Goal: Task Accomplishment & Management: Complete application form

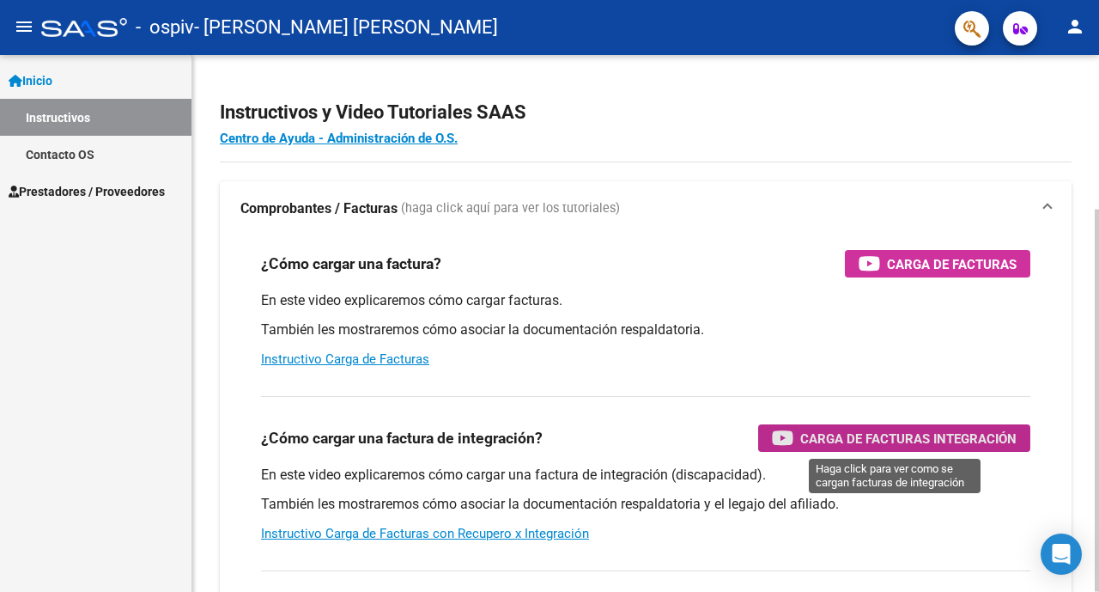
click at [824, 435] on span "Carga de Facturas Integración" at bounding box center [908, 438] width 216 height 21
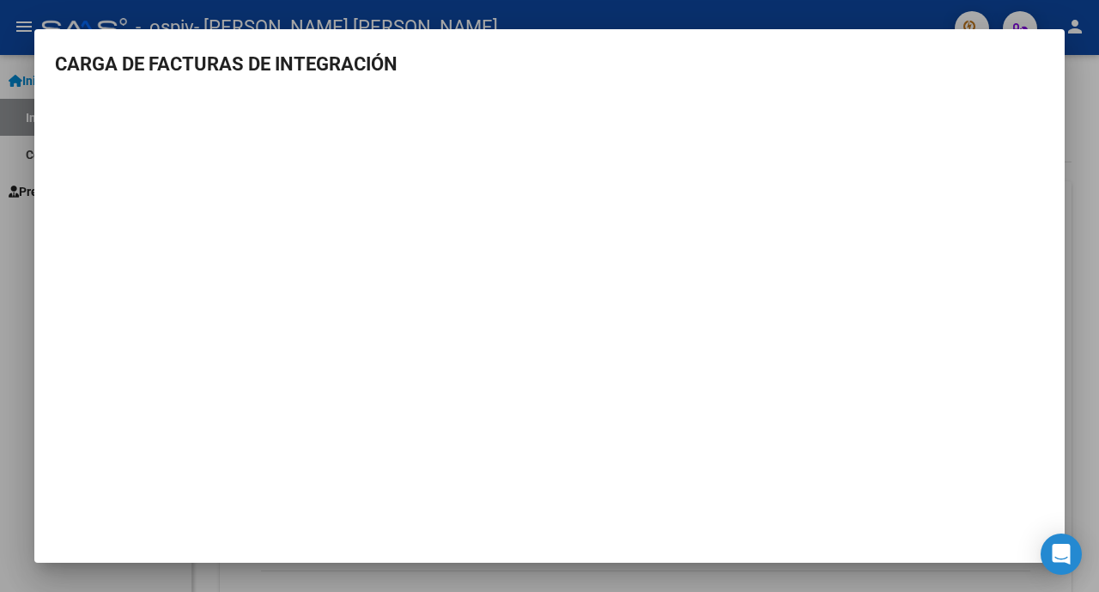
click at [1089, 308] on div at bounding box center [549, 296] width 1099 height 592
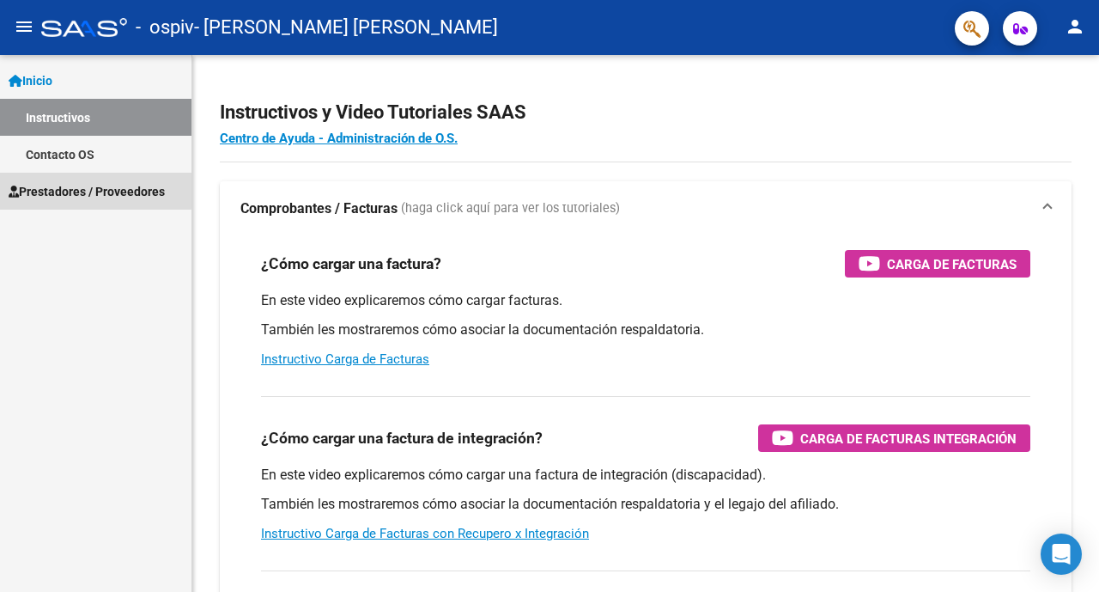
click at [74, 189] on span "Prestadores / Proveedores" at bounding box center [87, 191] width 156 height 19
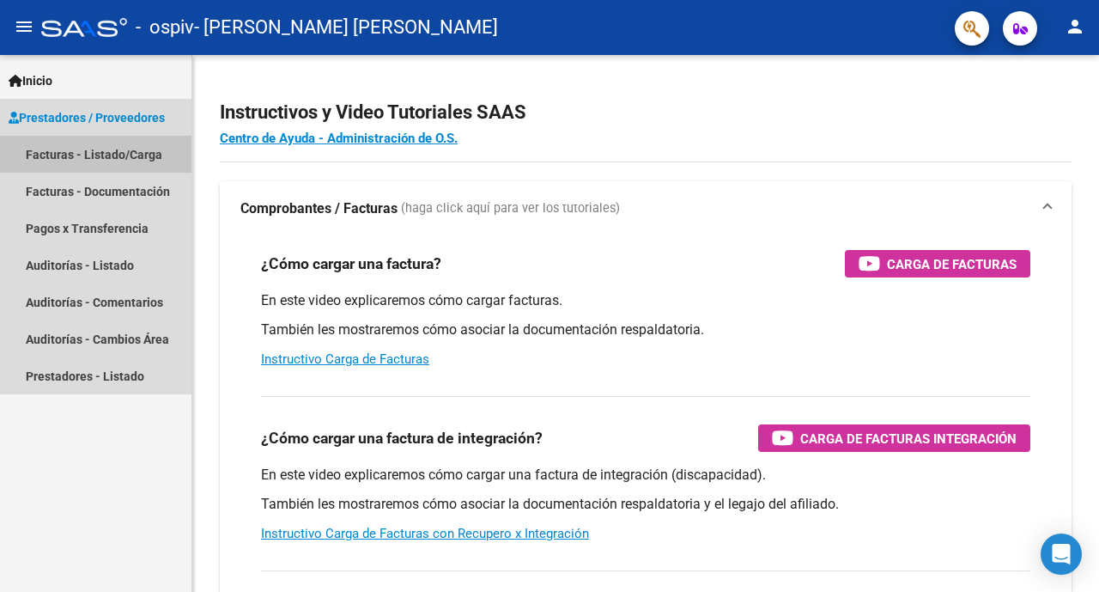
click at [103, 155] on link "Facturas - Listado/Carga" at bounding box center [95, 154] width 191 height 37
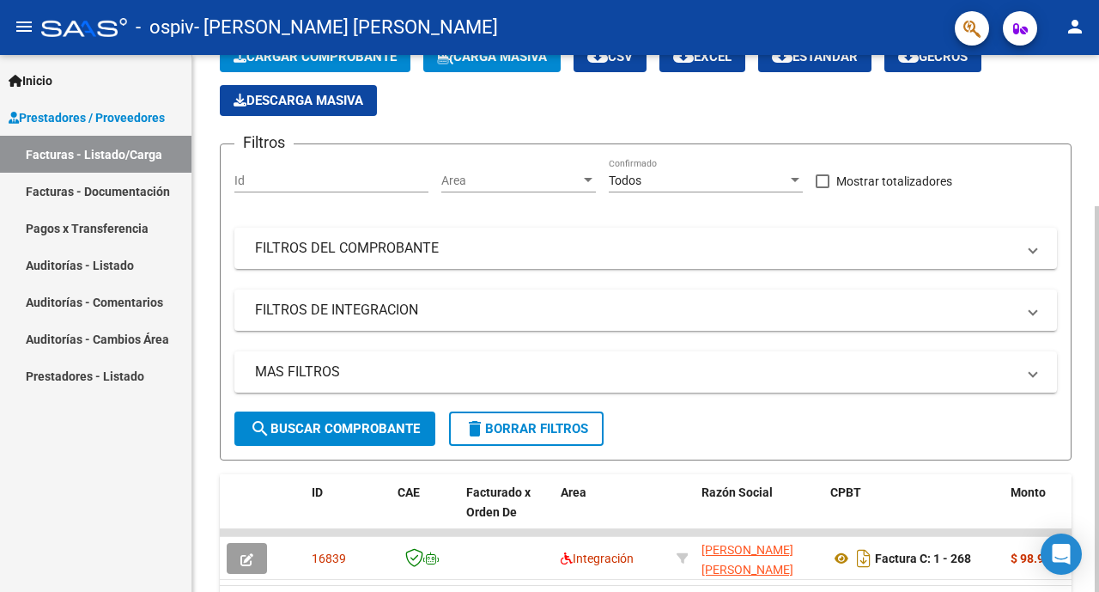
scroll to position [210, 0]
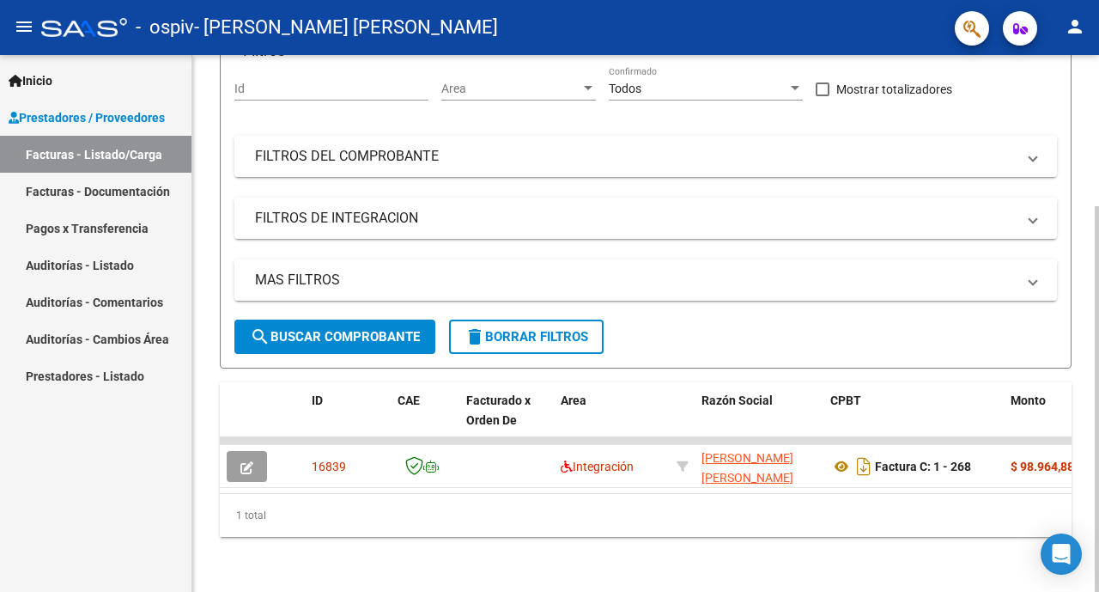
click at [1098, 461] on div at bounding box center [1097, 399] width 4 height 386
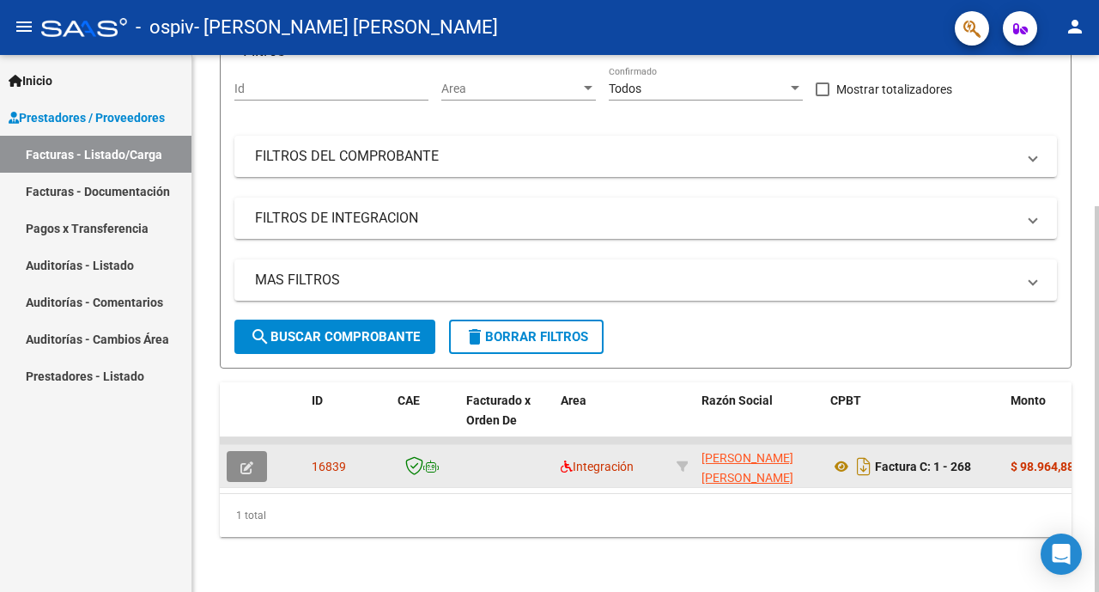
click at [248, 461] on icon "button" at bounding box center [246, 467] width 13 height 13
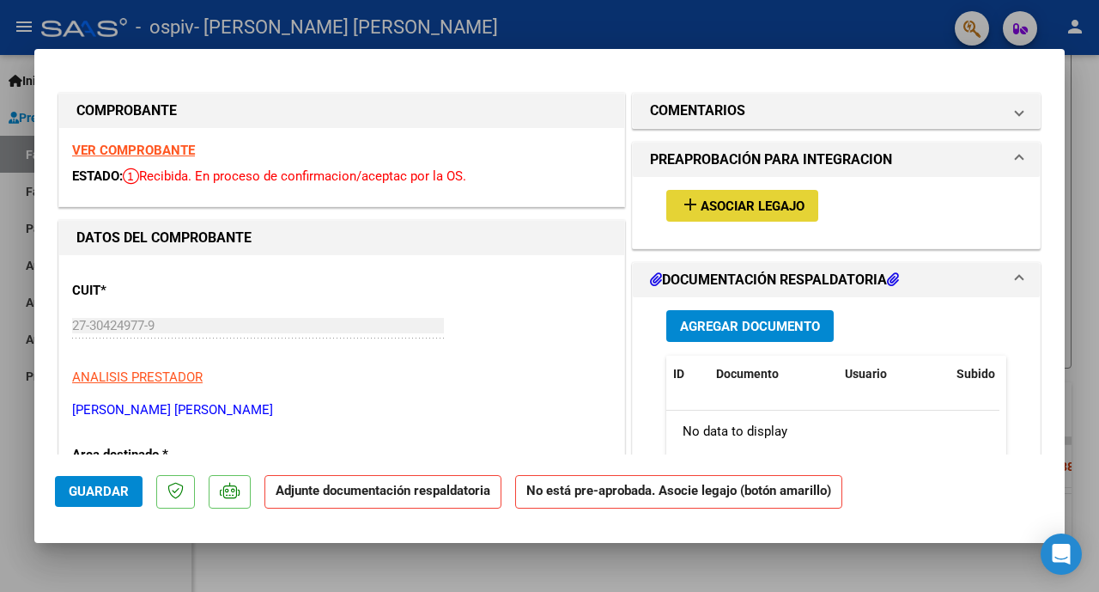
click at [757, 209] on span "Asociar Legajo" at bounding box center [753, 205] width 104 height 15
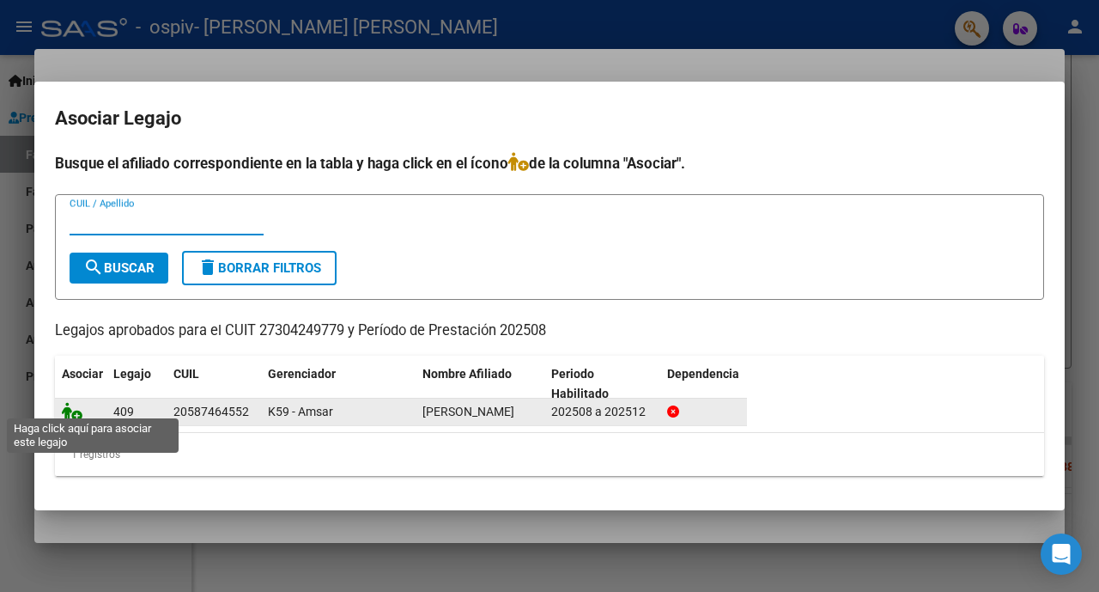
click at [68, 404] on icon at bounding box center [72, 411] width 21 height 19
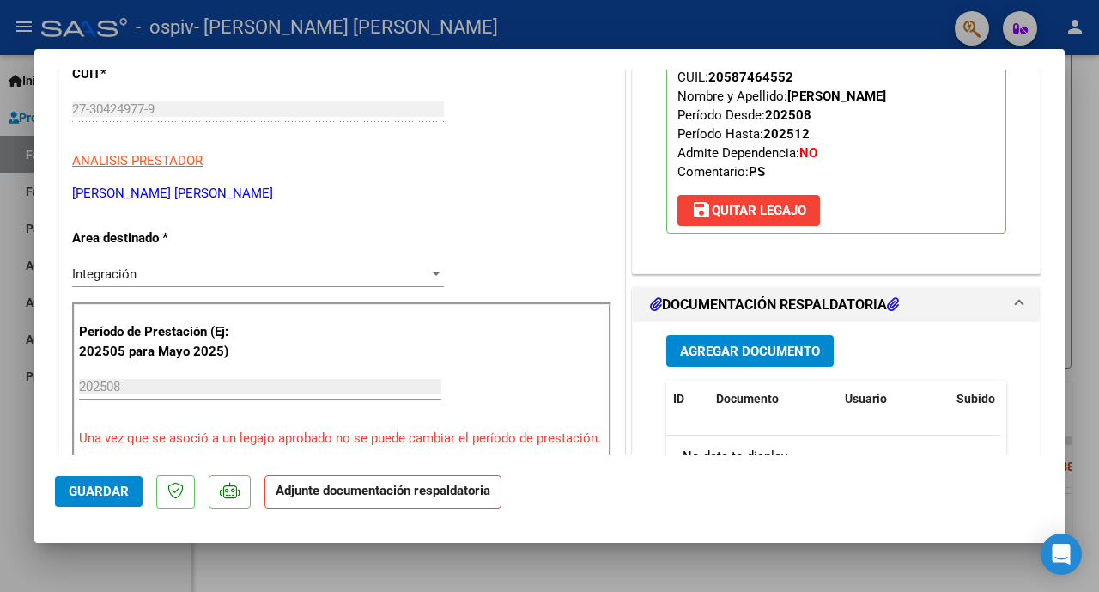
scroll to position [238, 0]
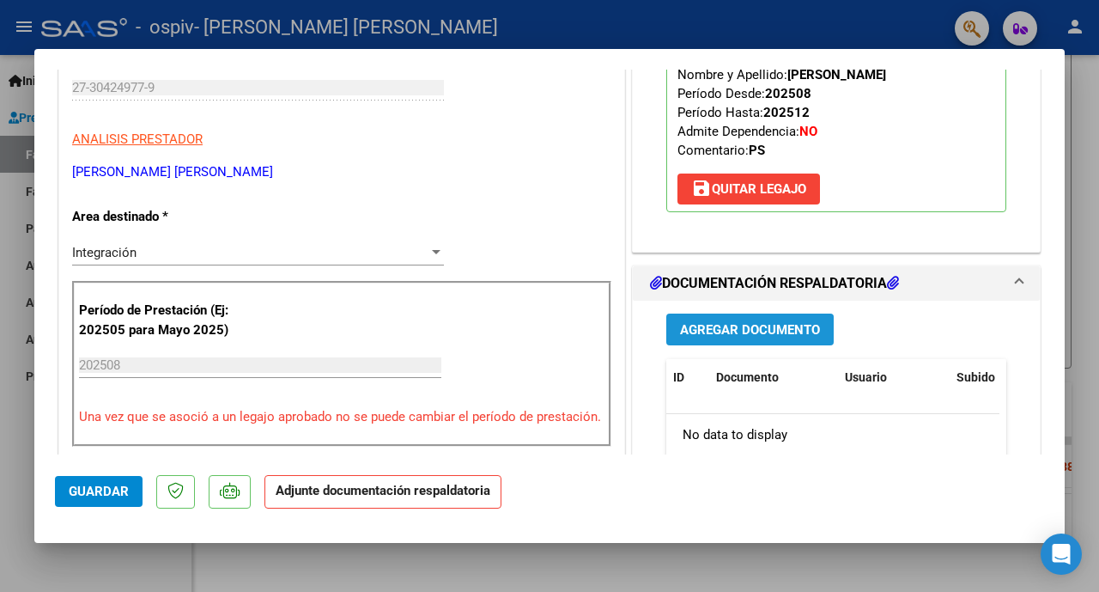
click at [722, 339] on button "Agregar Documento" at bounding box center [749, 329] width 167 height 32
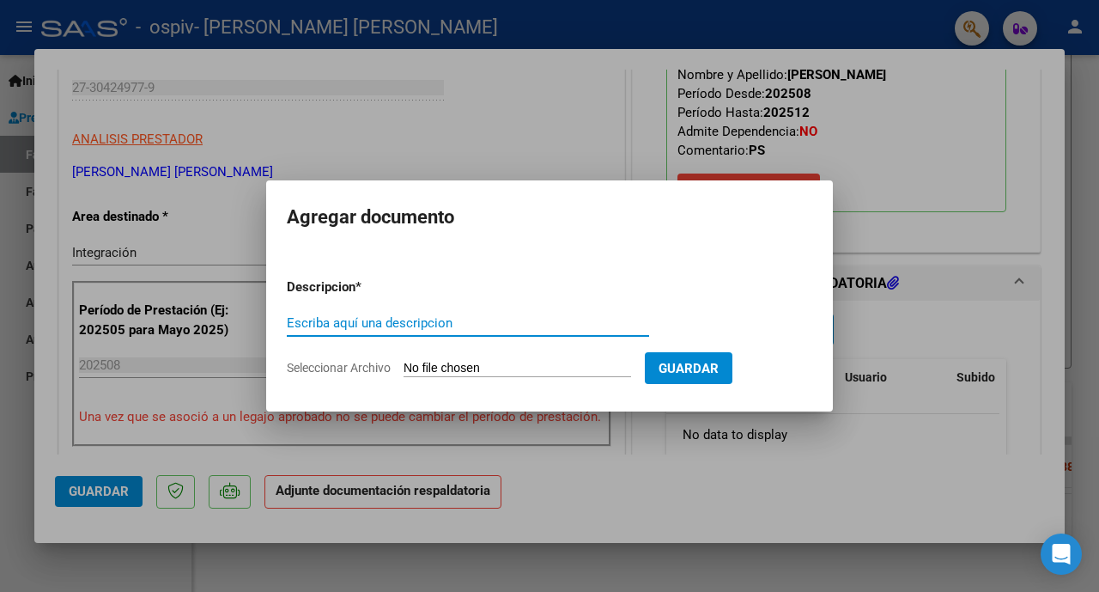
click at [427, 325] on input "Escriba aquí una descripcion" at bounding box center [468, 322] width 362 height 15
click at [427, 325] on input "Planilla de asistencia" at bounding box center [468, 322] width 362 height 15
type input "Planilla de asistencia"
click at [471, 368] on input "Seleccionar Archivo" at bounding box center [518, 369] width 228 height 16
click at [504, 362] on input "Seleccionar Archivo" at bounding box center [518, 369] width 228 height 16
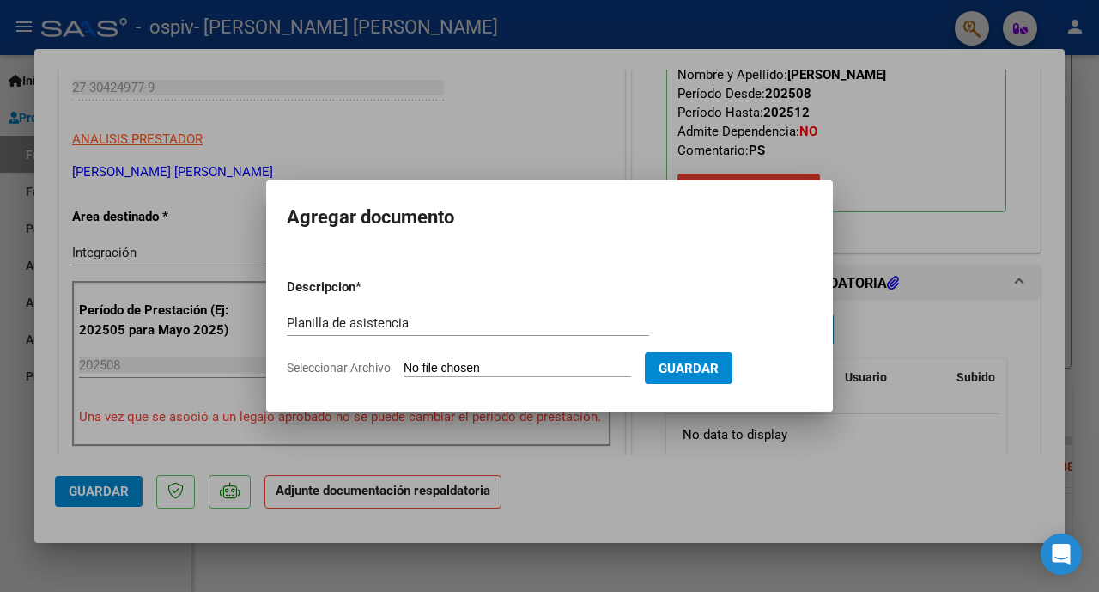
type input "C:\fakepath\ASISTENCIA PSICOLOGIA NFERNANDEZ [DATE].pdf"
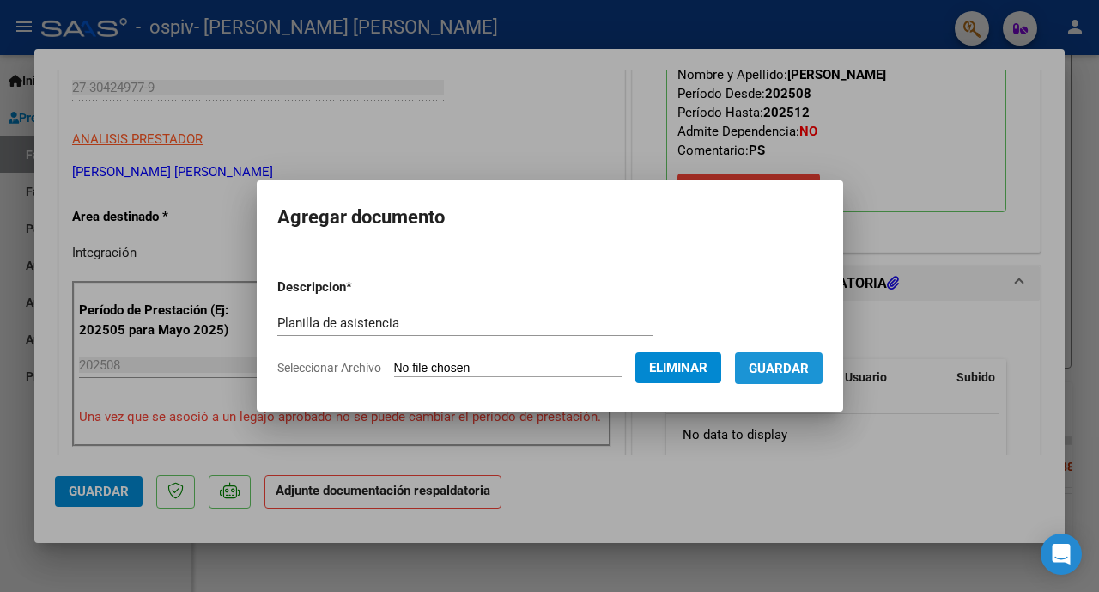
click at [779, 368] on span "Guardar" at bounding box center [779, 368] width 60 height 15
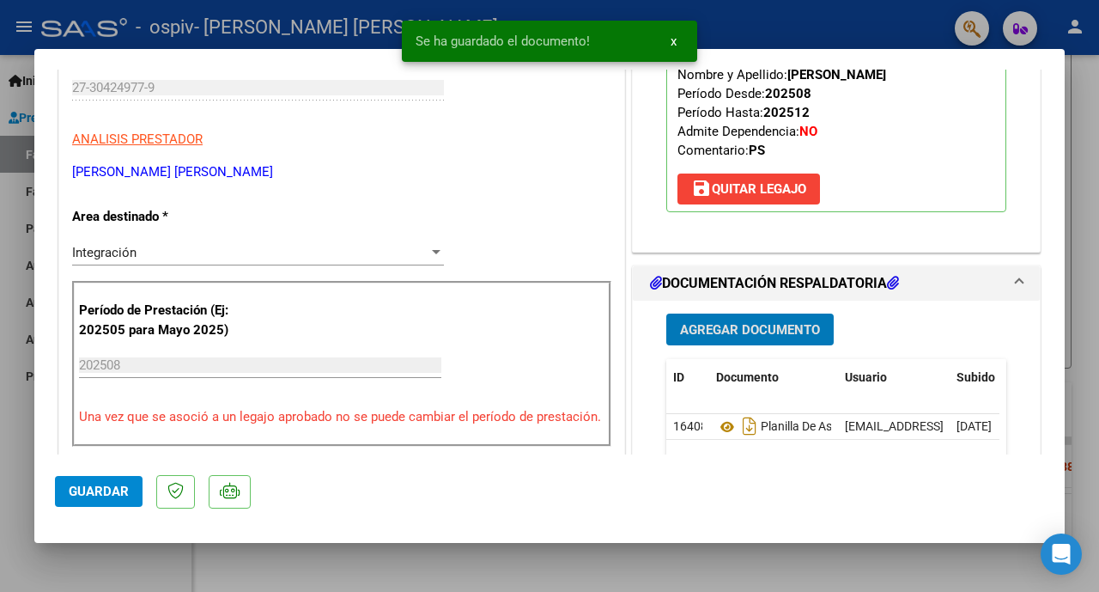
click at [711, 333] on span "Agregar Documento" at bounding box center [750, 329] width 140 height 15
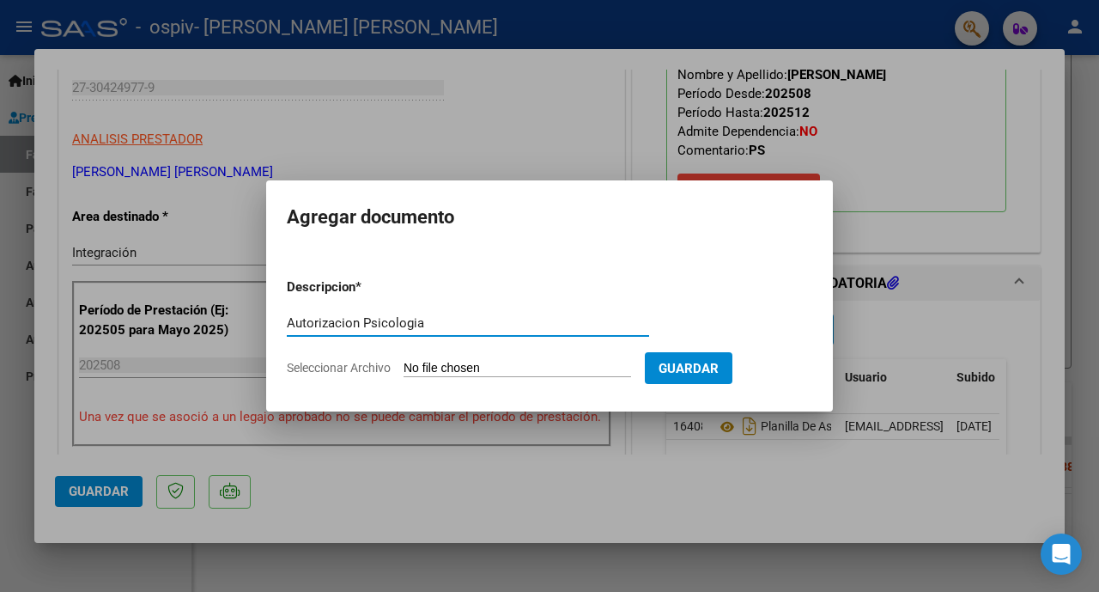
type input "Autorizacion Psicologia"
click at [455, 372] on input "Seleccionar Archivo" at bounding box center [518, 369] width 228 height 16
type input "C:\fakepath\AUTORIZACION PSICOLOGIA NFERNANDEZ.pdf"
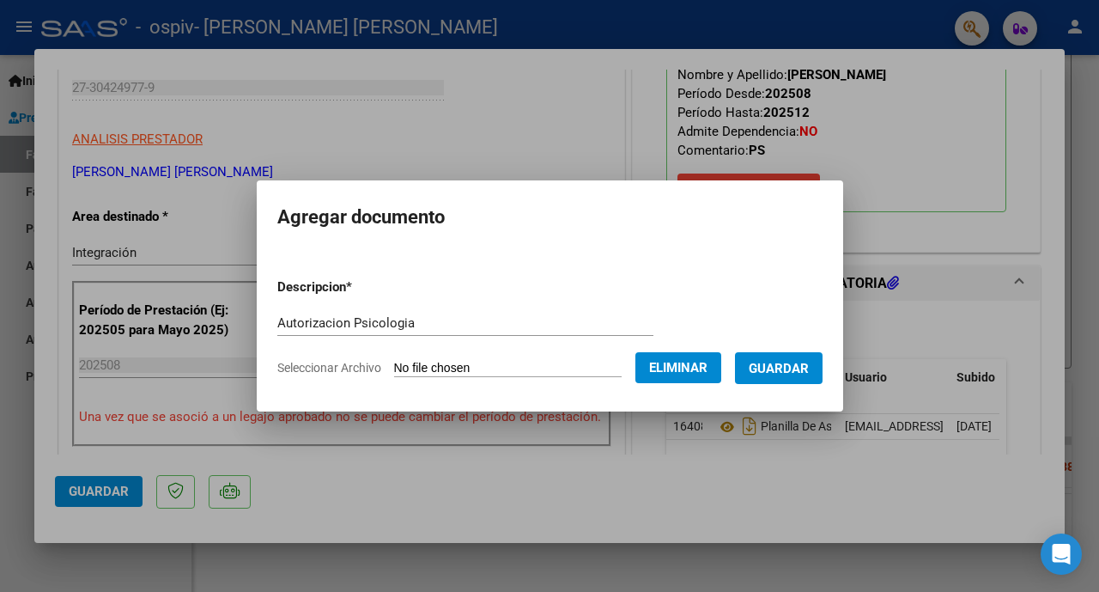
click at [793, 375] on span "Guardar" at bounding box center [779, 368] width 60 height 15
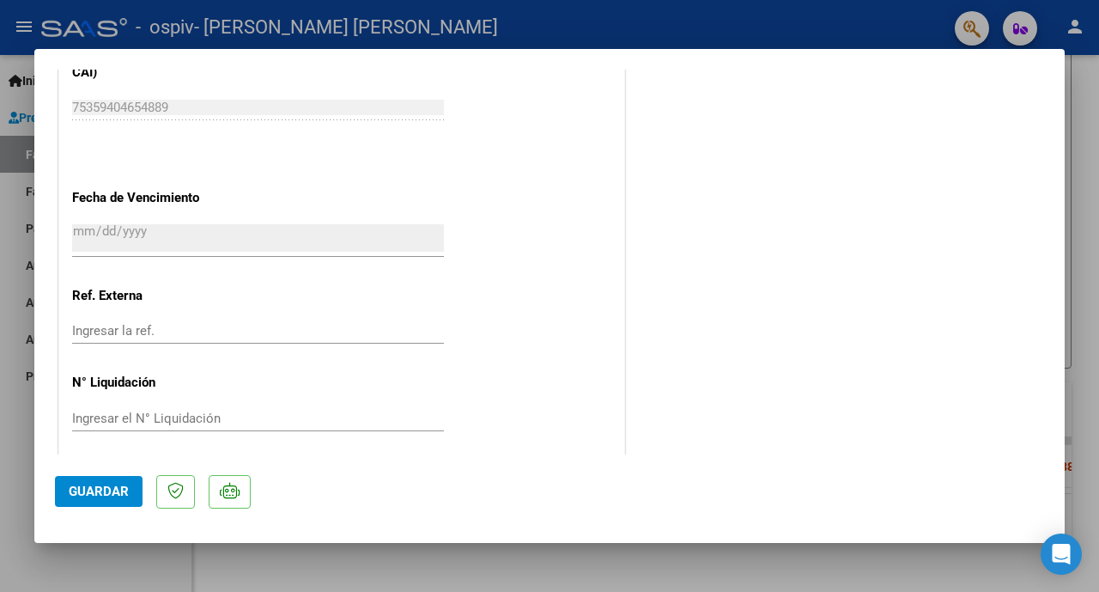
scroll to position [1107, 0]
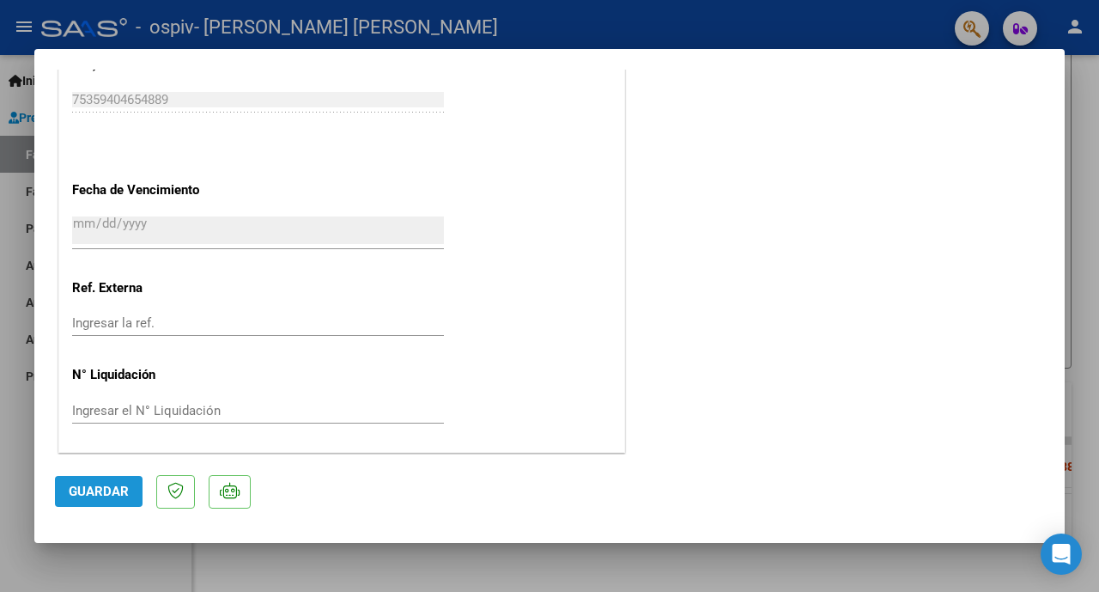
click at [103, 493] on span "Guardar" at bounding box center [99, 490] width 60 height 15
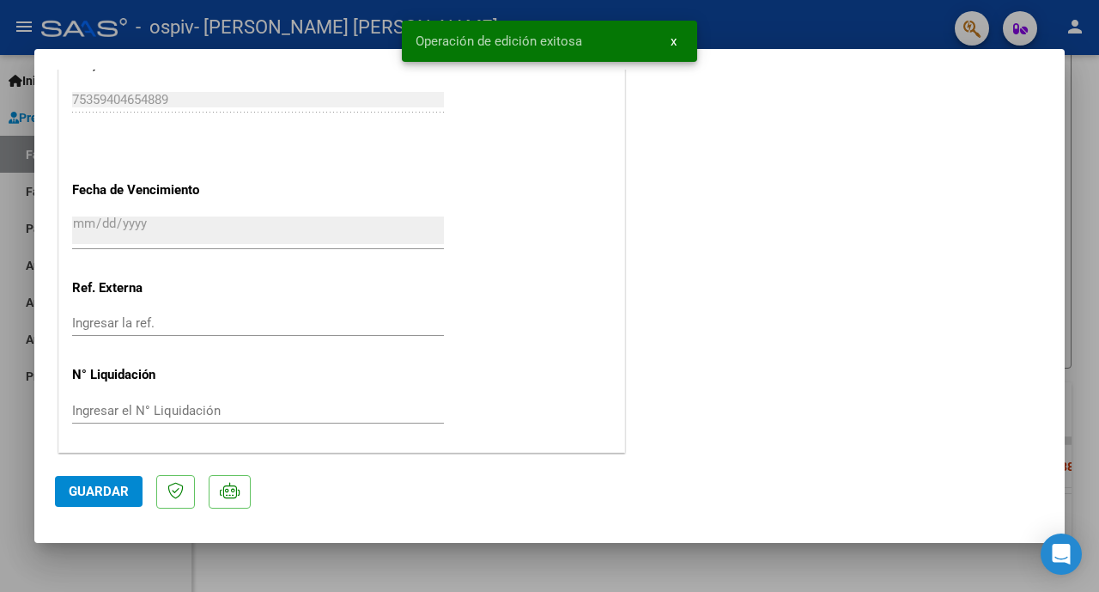
scroll to position [0, 0]
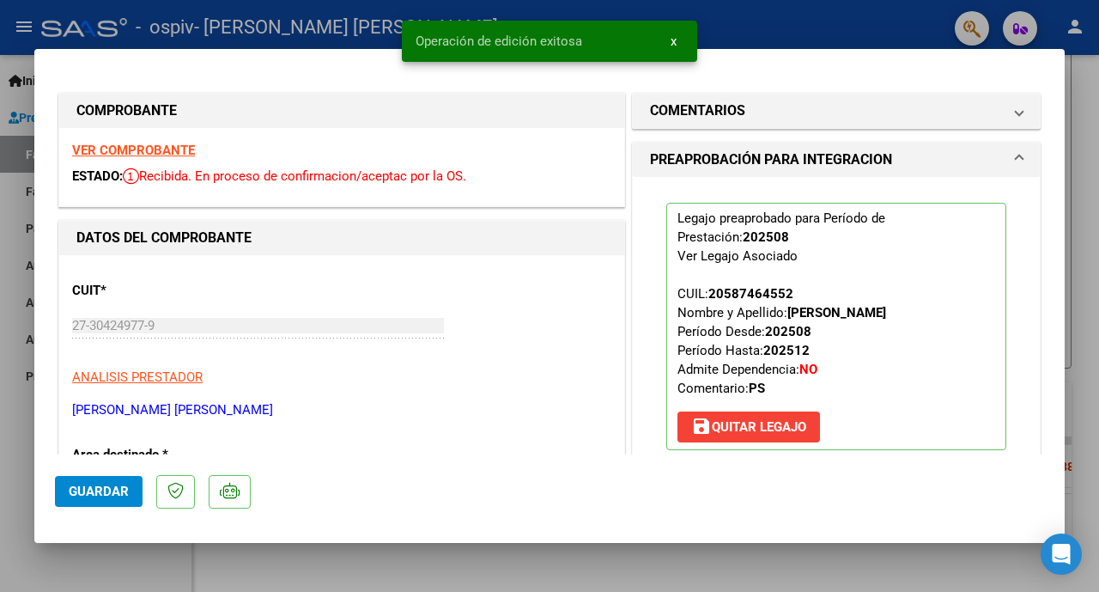
click at [1091, 214] on div at bounding box center [549, 296] width 1099 height 592
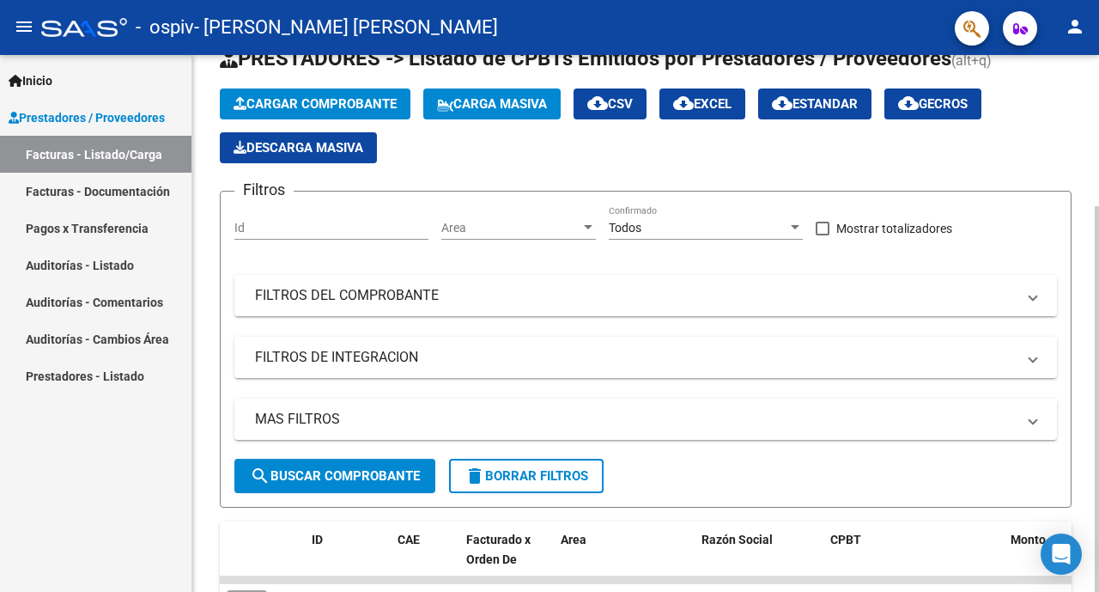
click at [1098, 206] on div at bounding box center [1097, 399] width 4 height 386
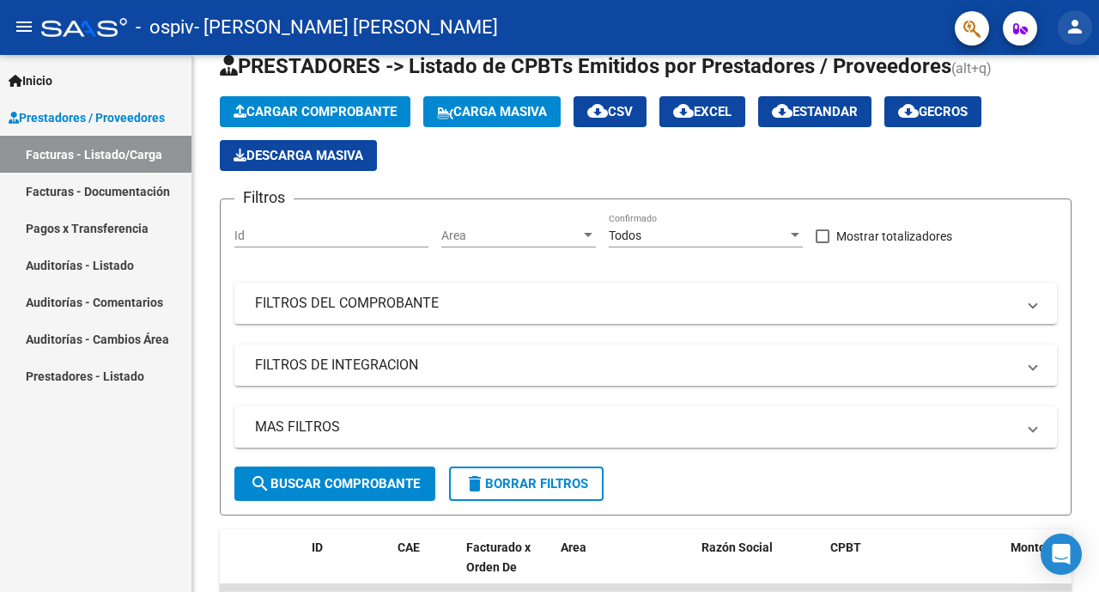
click at [1081, 34] on mat-icon "person" at bounding box center [1075, 26] width 21 height 21
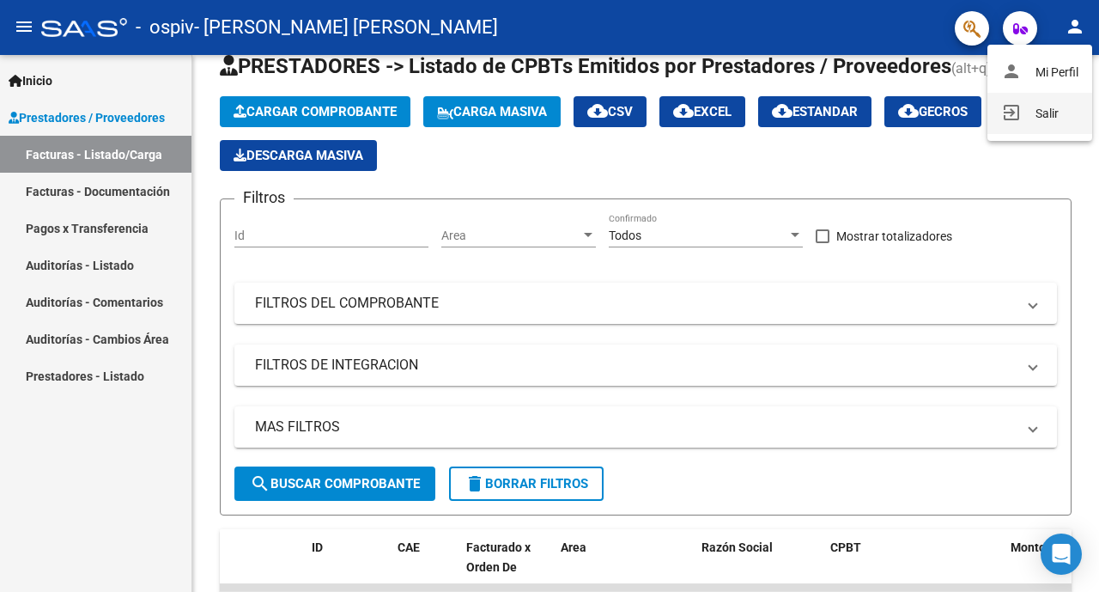
click at [1041, 107] on button "exit_to_app Salir" at bounding box center [1040, 113] width 105 height 41
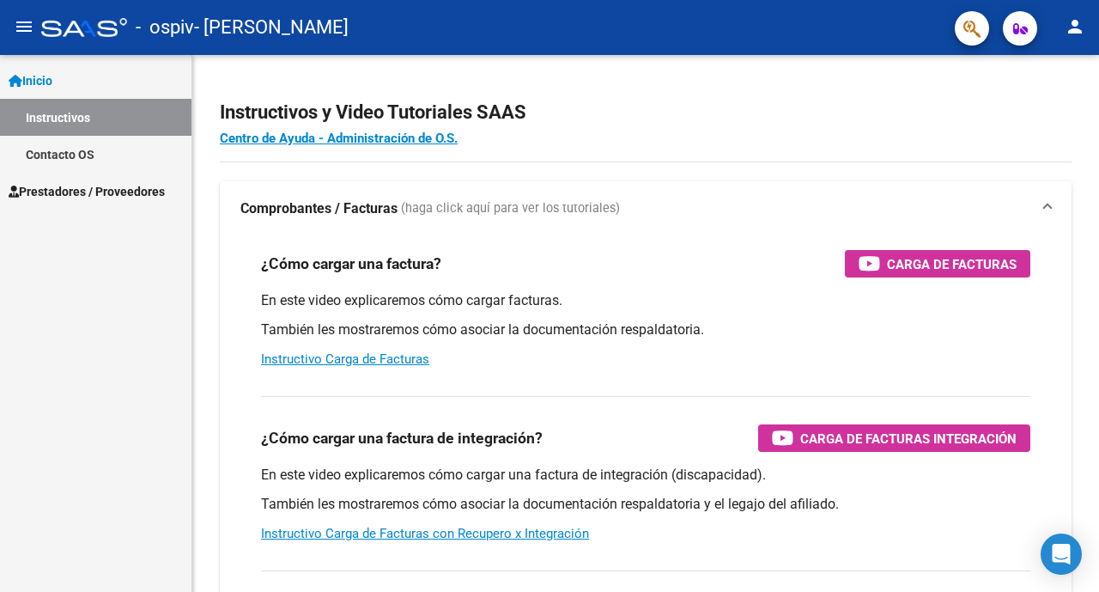
click at [145, 189] on span "Prestadores / Proveedores" at bounding box center [87, 191] width 156 height 19
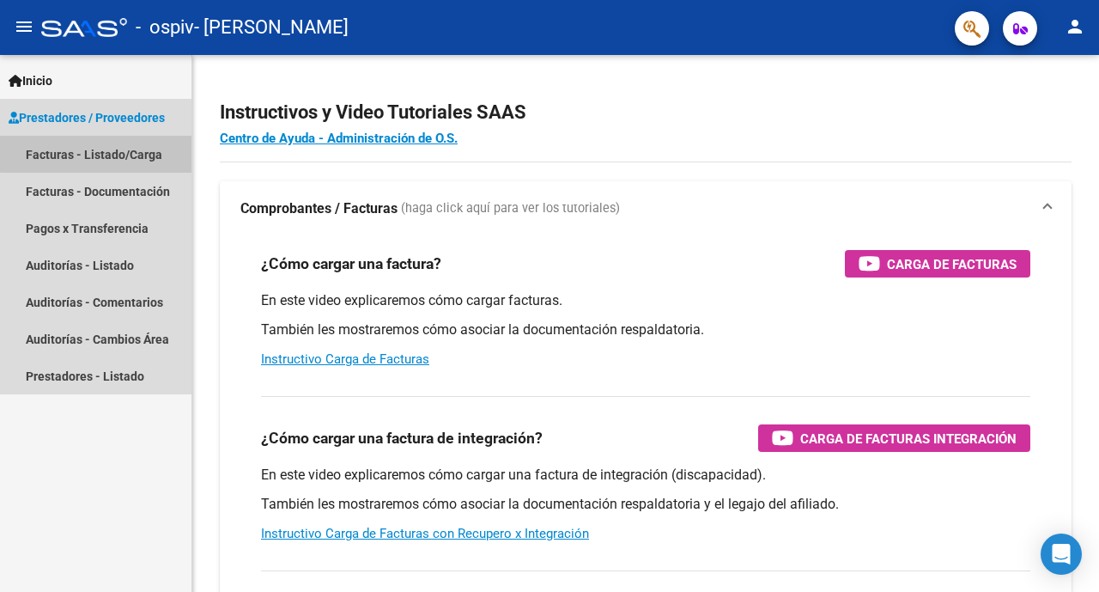
click at [133, 151] on link "Facturas - Listado/Carga" at bounding box center [95, 154] width 191 height 37
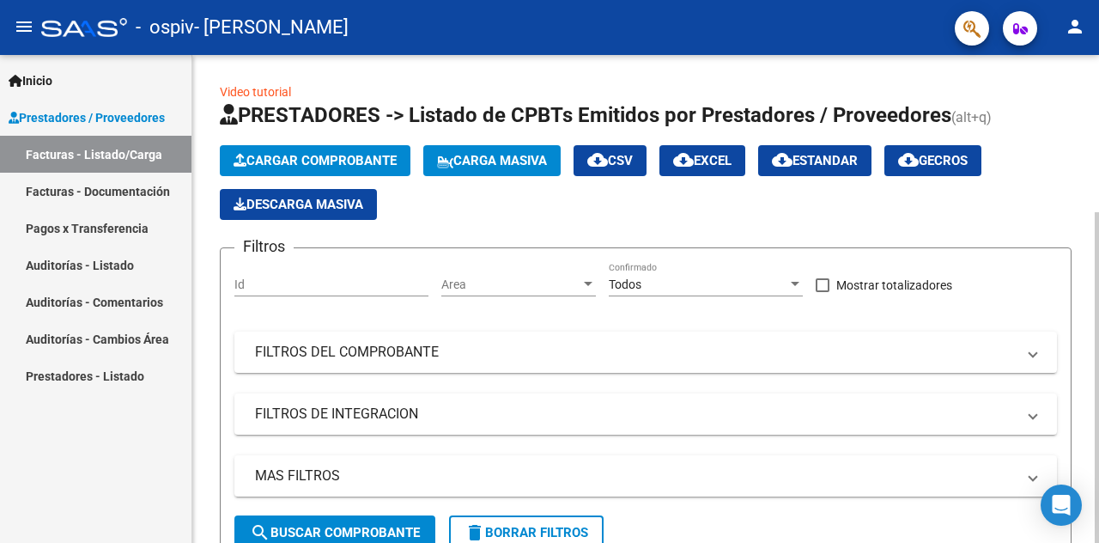
click at [365, 151] on button "Cargar Comprobante" at bounding box center [315, 160] width 191 height 31
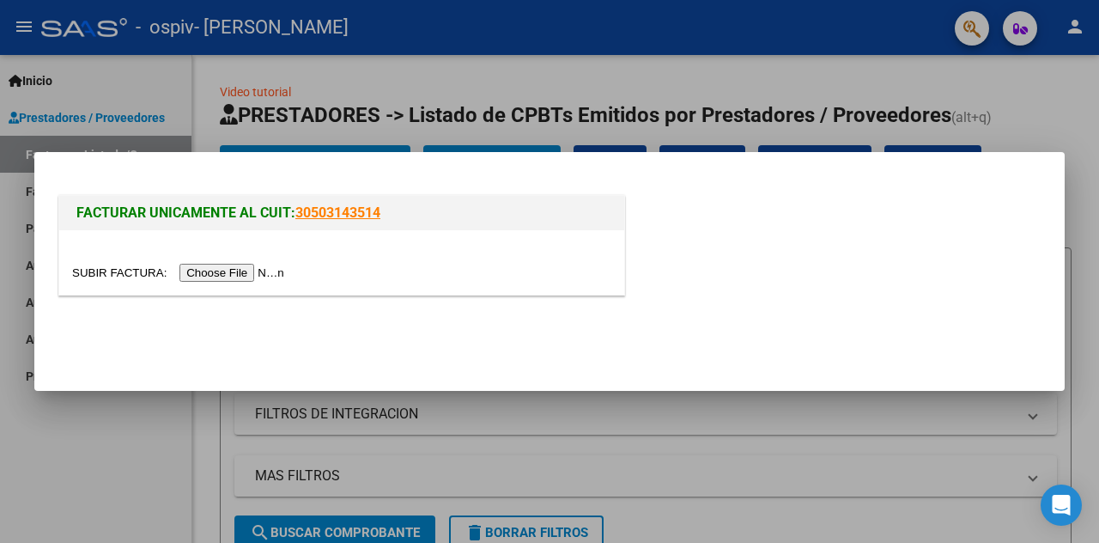
click at [246, 271] on input "file" at bounding box center [180, 273] width 217 height 18
click at [241, 272] on input "file" at bounding box center [180, 273] width 217 height 18
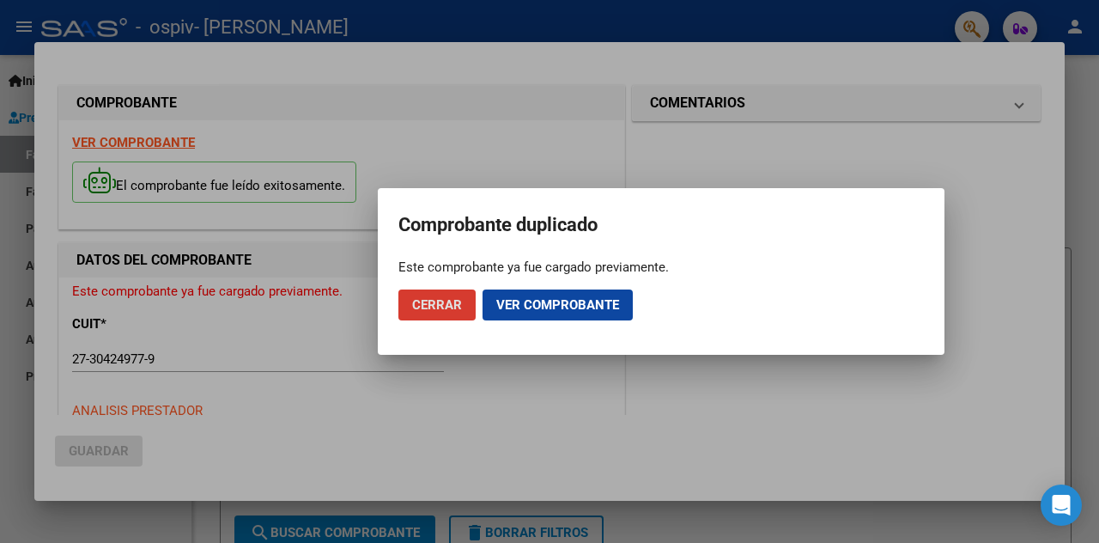
click at [450, 311] on span "Cerrar" at bounding box center [437, 304] width 50 height 15
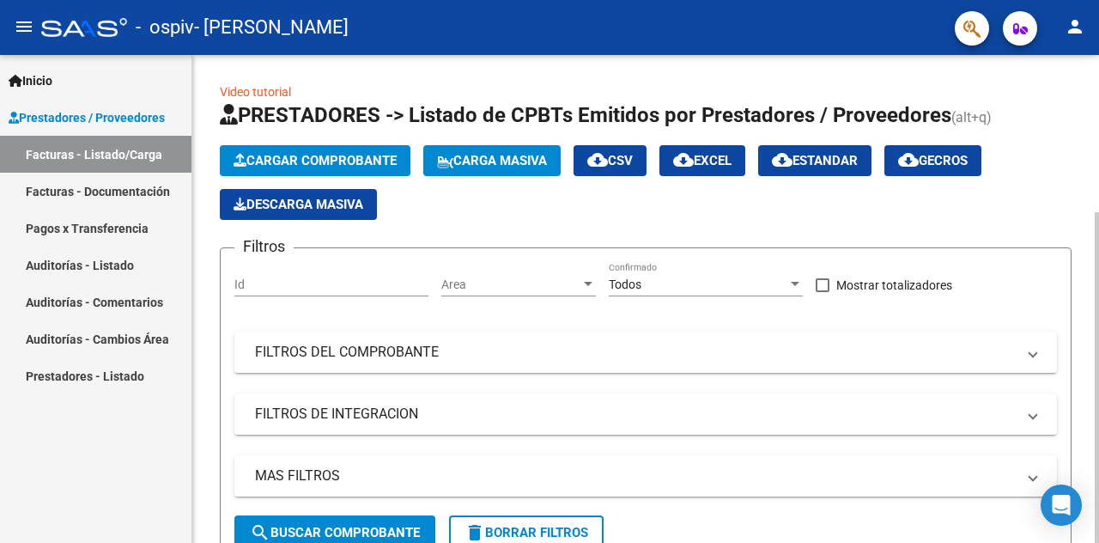
click at [1094, 173] on div "Video tutorial PRESTADORES -> Listado de CPBTs Emitidos por Prestadores / Prove…" at bounding box center [647, 415] width 911 height 720
click at [346, 159] on span "Cargar Comprobante" at bounding box center [315, 160] width 163 height 15
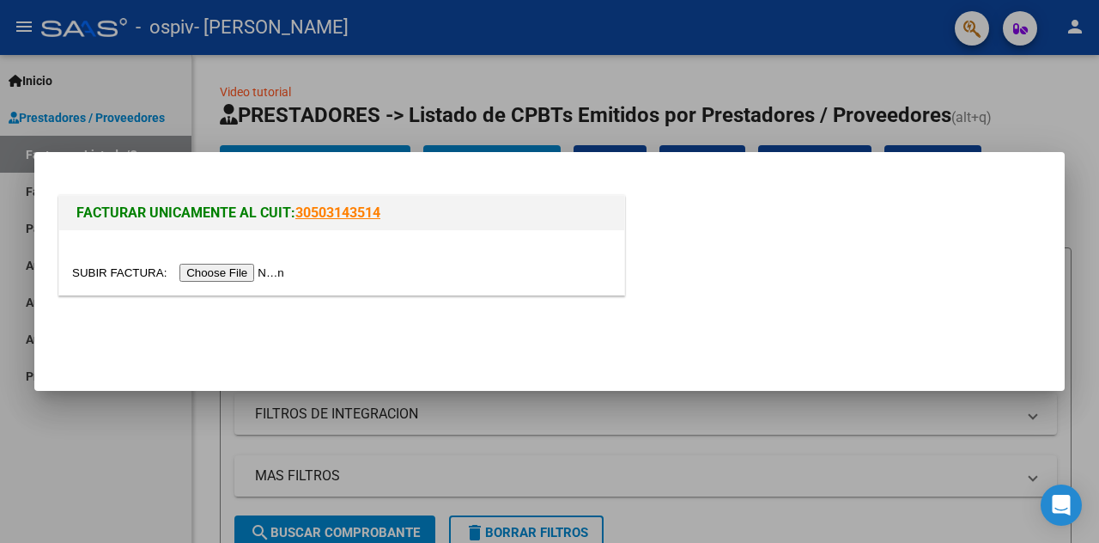
click at [244, 271] on input "file" at bounding box center [180, 273] width 217 height 18
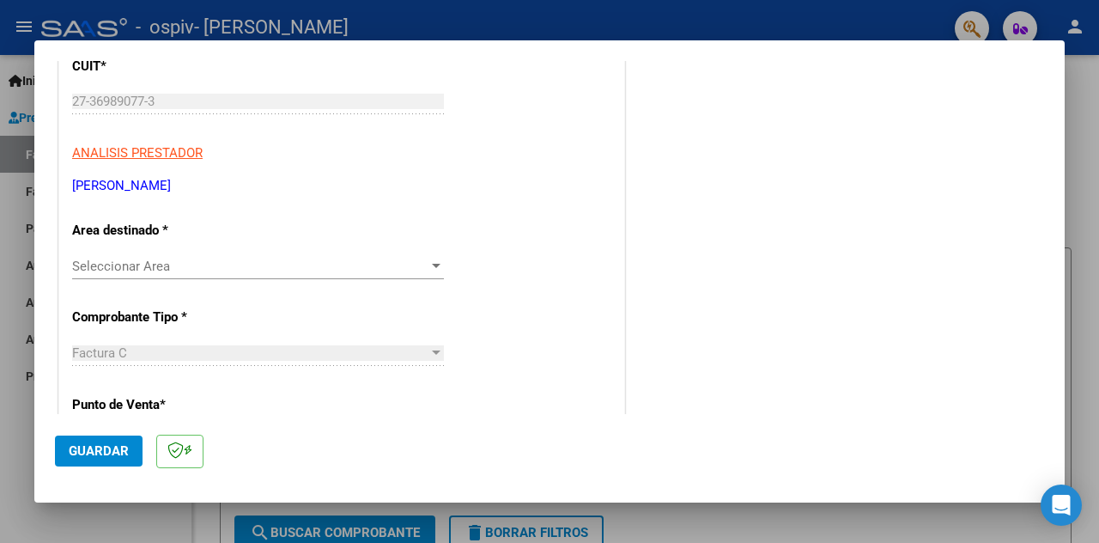
scroll to position [292, 0]
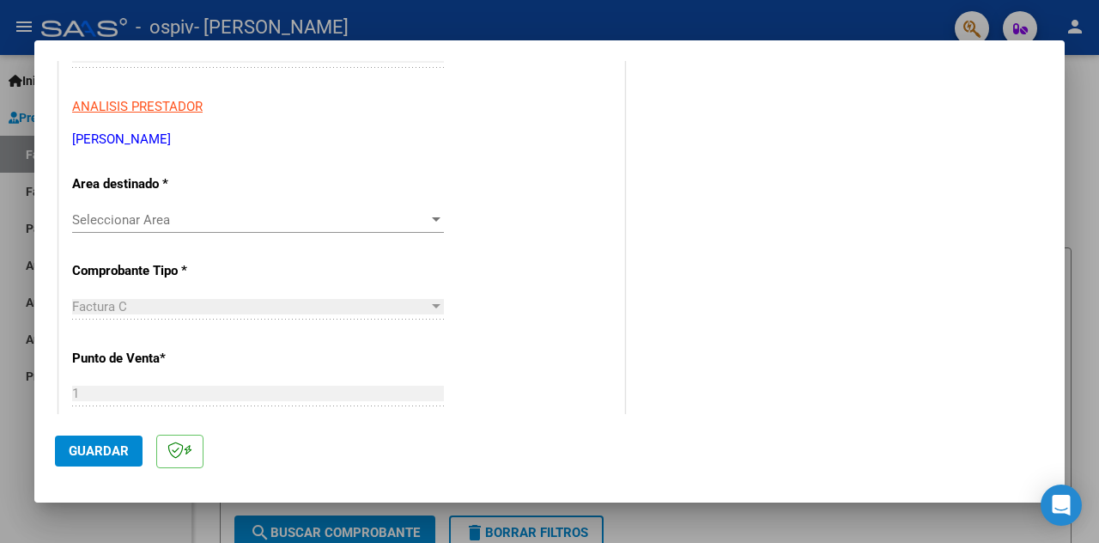
click at [376, 216] on span "Seleccionar Area" at bounding box center [250, 219] width 356 height 15
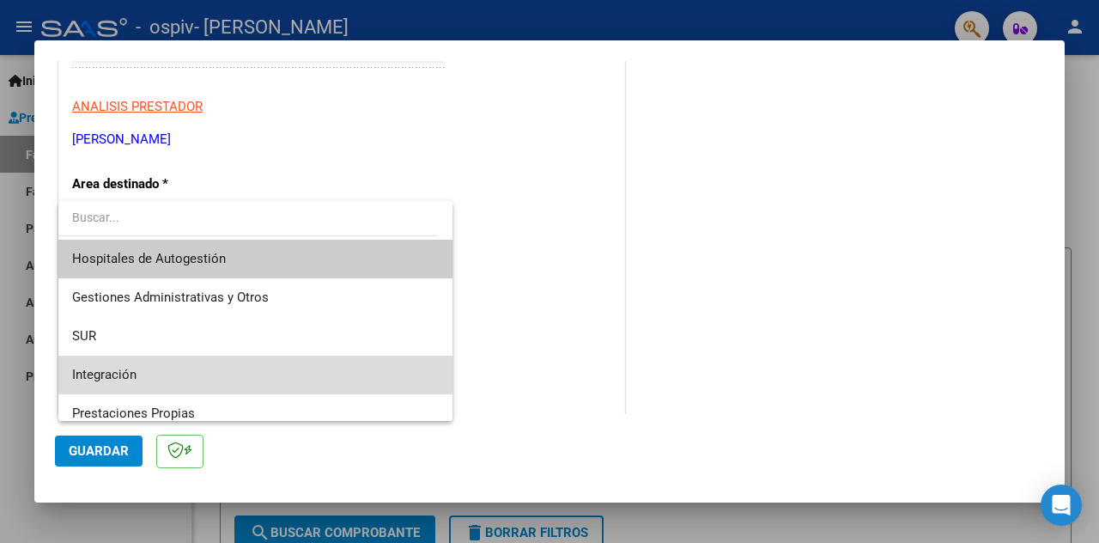
click at [298, 370] on span "Integración" at bounding box center [255, 375] width 367 height 39
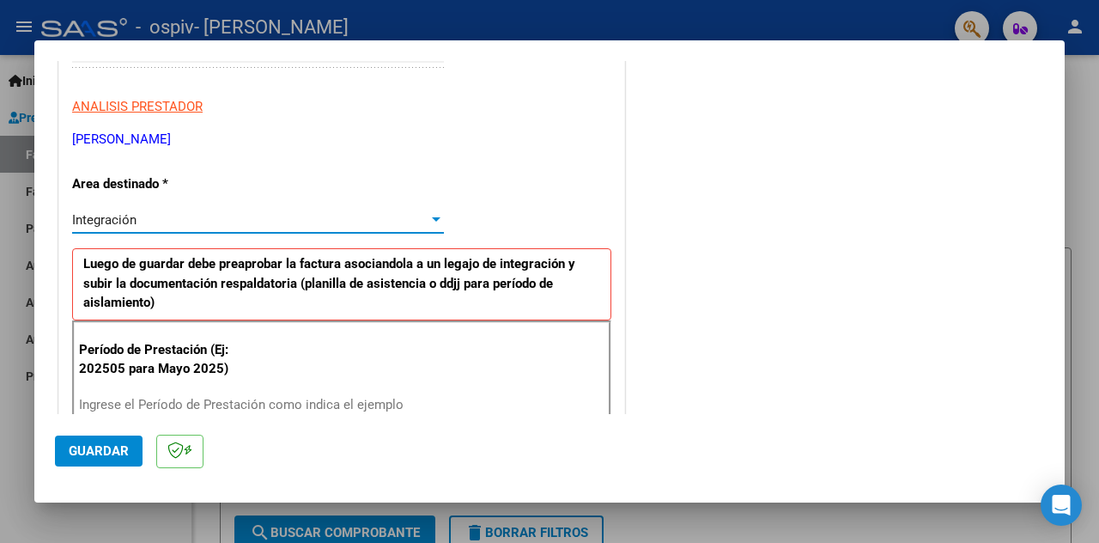
click at [367, 410] on mat-dialog-container "COMPROBANTE VER COMPROBANTE El comprobante fue leído exitosamente. DATOS DEL CO…" at bounding box center [549, 270] width 1030 height 461
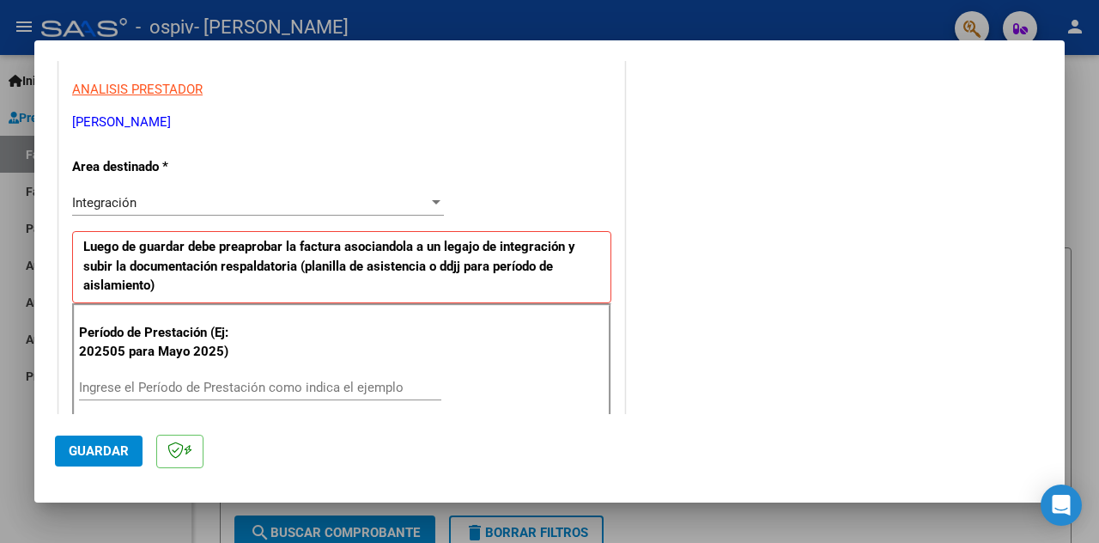
click at [368, 406] on div "Ingrese el Período de Prestación como indica el ejemplo" at bounding box center [260, 395] width 362 height 42
click at [357, 388] on input "Ingrese el Período de Prestación como indica el ejemplo" at bounding box center [260, 387] width 362 height 15
type input "202508"
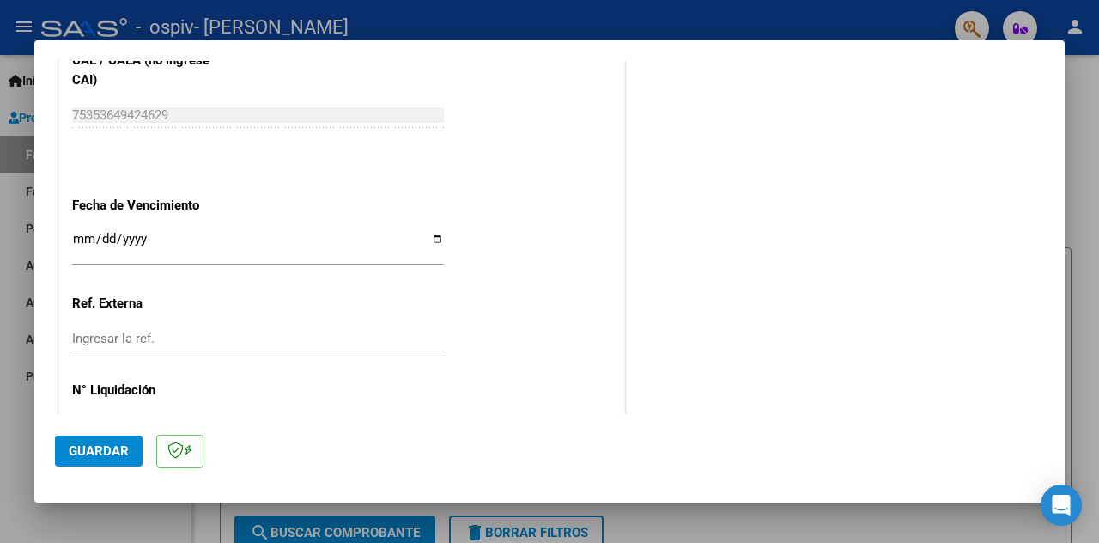
scroll to position [1143, 0]
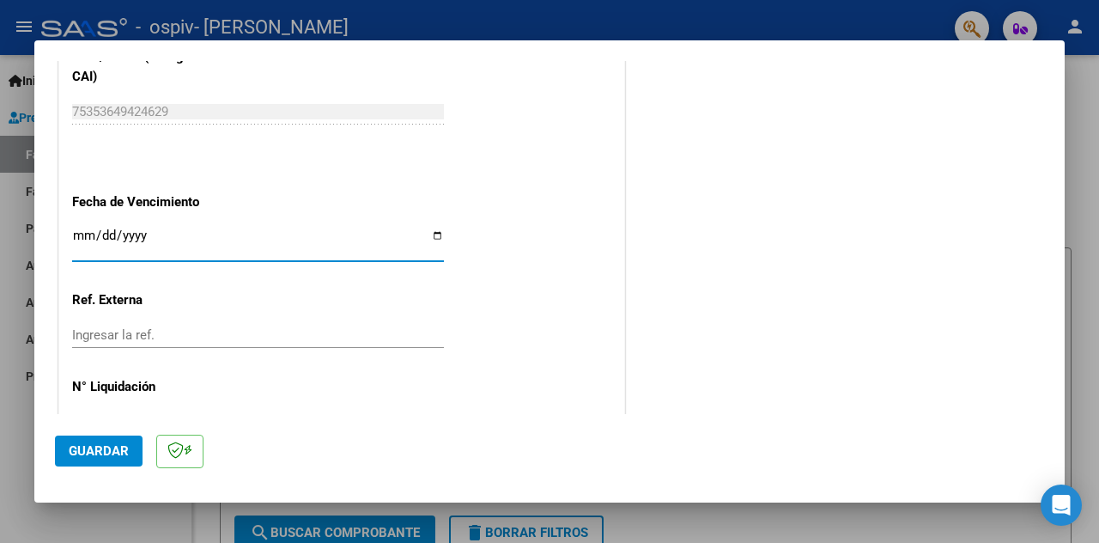
click at [432, 231] on input "Ingresar la fecha" at bounding box center [258, 241] width 372 height 27
type input "2025-09-02"
click at [100, 449] on span "Guardar" at bounding box center [99, 450] width 60 height 15
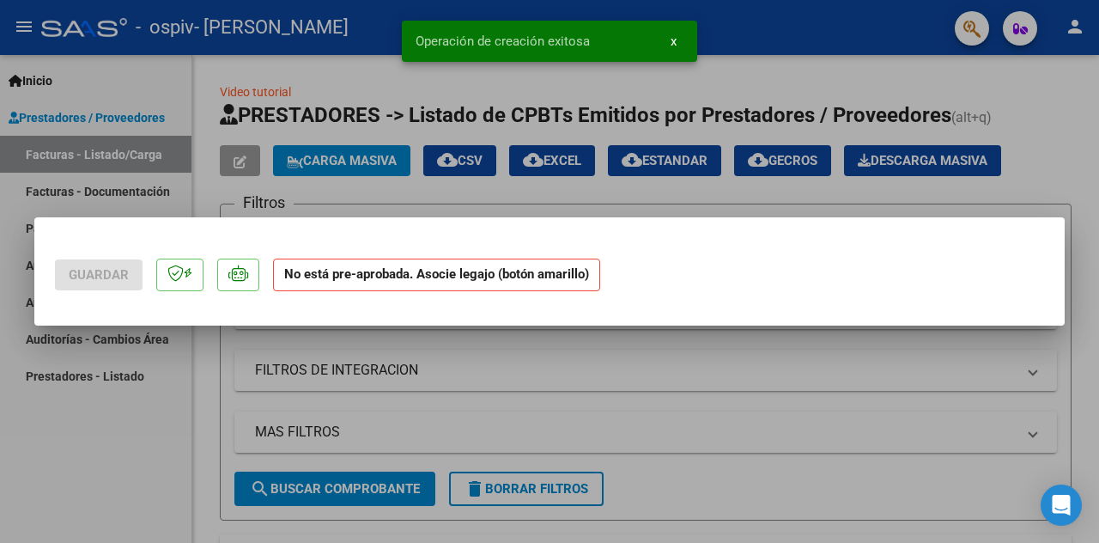
scroll to position [0, 0]
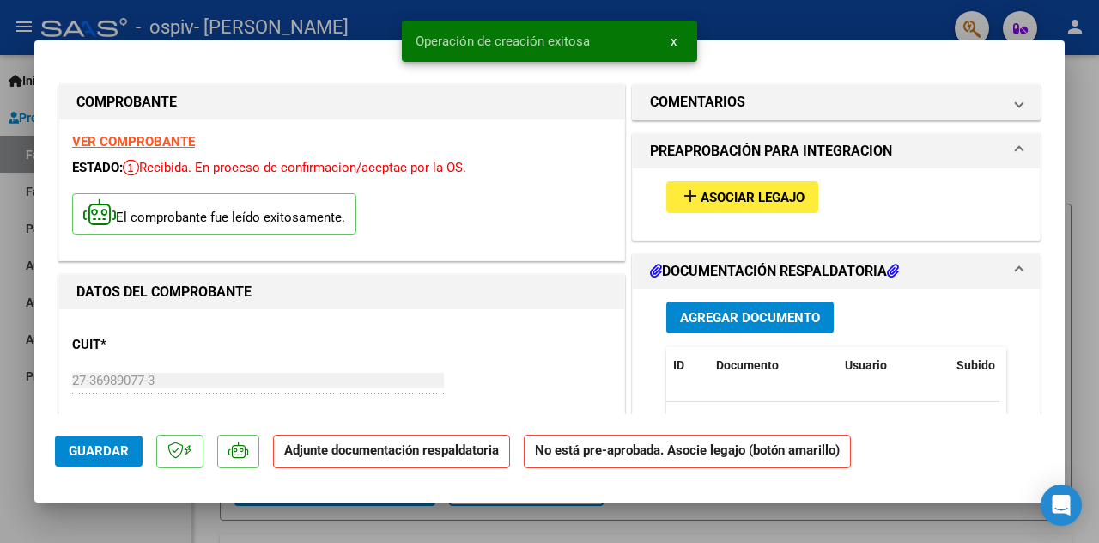
click at [745, 197] on span "Asociar Legajo" at bounding box center [753, 197] width 104 height 15
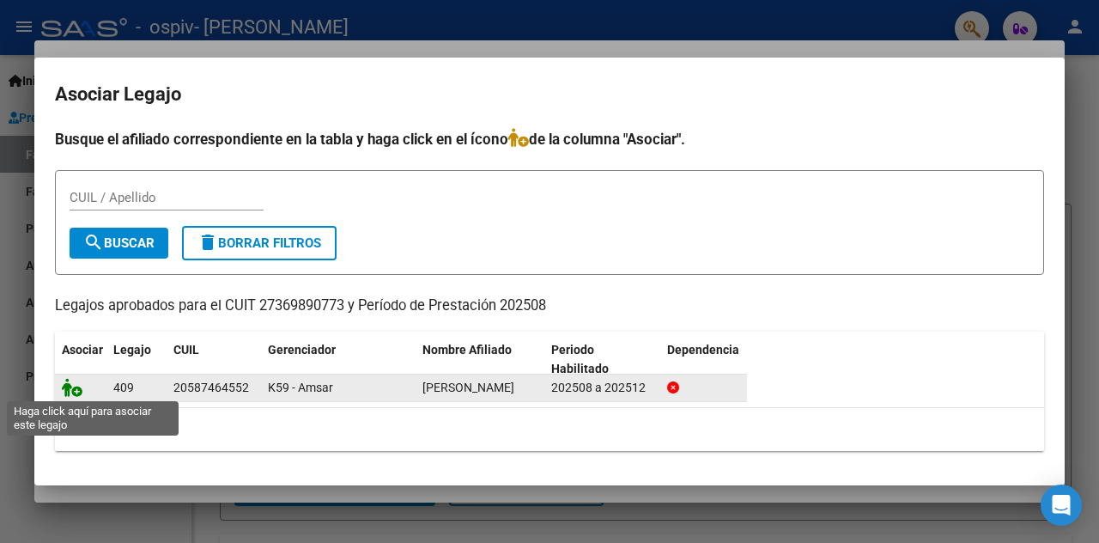
click at [70, 391] on icon at bounding box center [72, 387] width 21 height 19
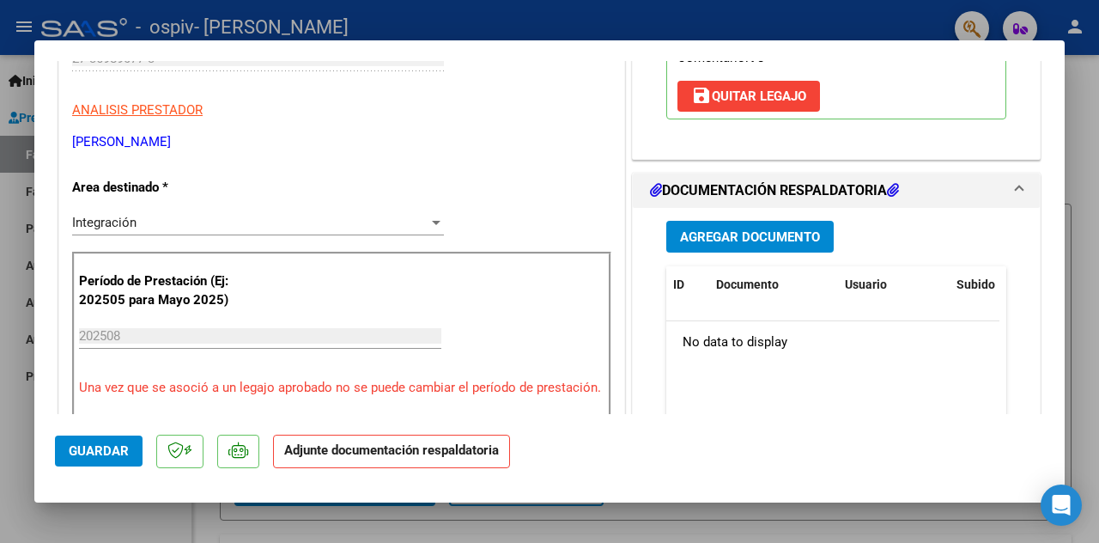
scroll to position [425, 0]
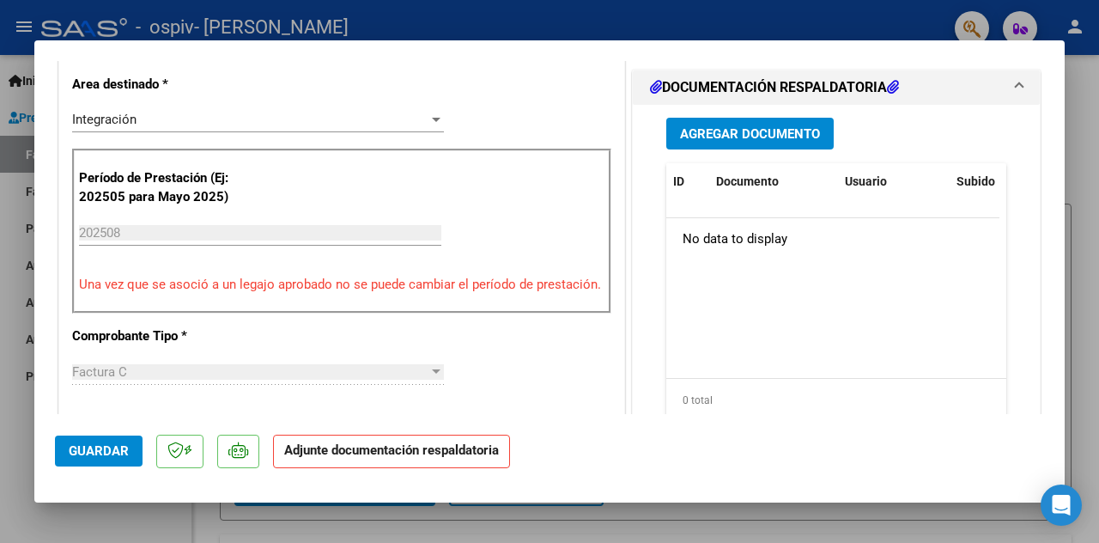
click at [738, 143] on button "Agregar Documento" at bounding box center [749, 134] width 167 height 32
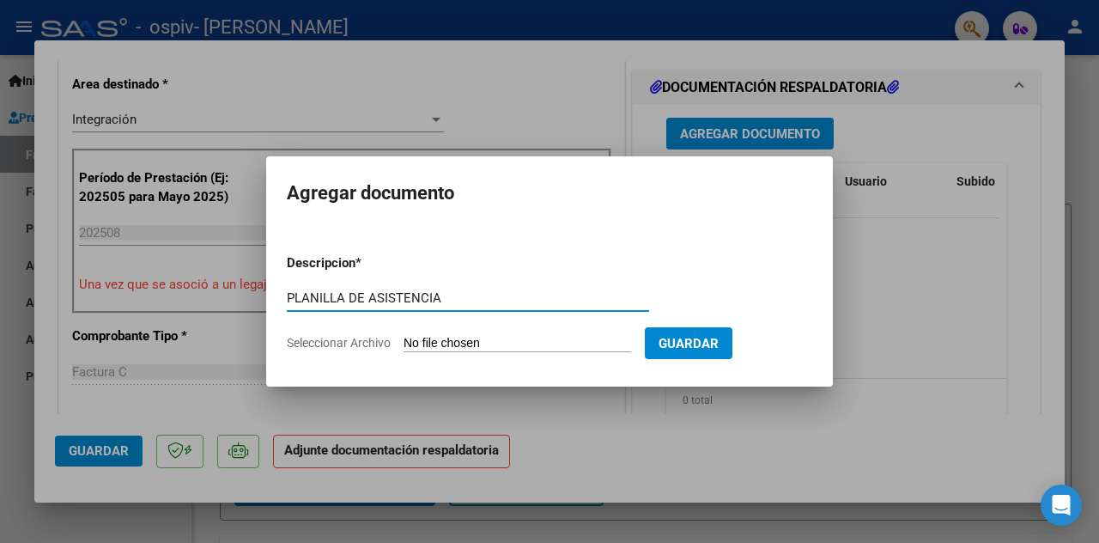
type input "PLANILLA DE ASISTENCIA"
click at [457, 336] on input "Seleccionar Archivo" at bounding box center [518, 344] width 228 height 16
type input "C:\fakepath\ASISTENCIA T-O FERNANDEZ AGOSTO 2025.pdf"
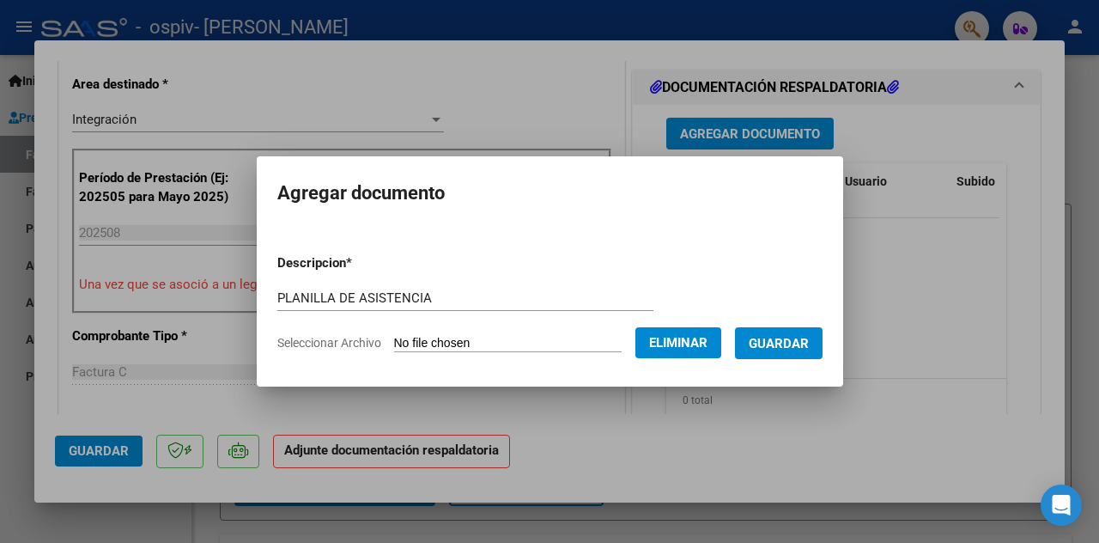
click at [781, 348] on span "Guardar" at bounding box center [779, 343] width 60 height 15
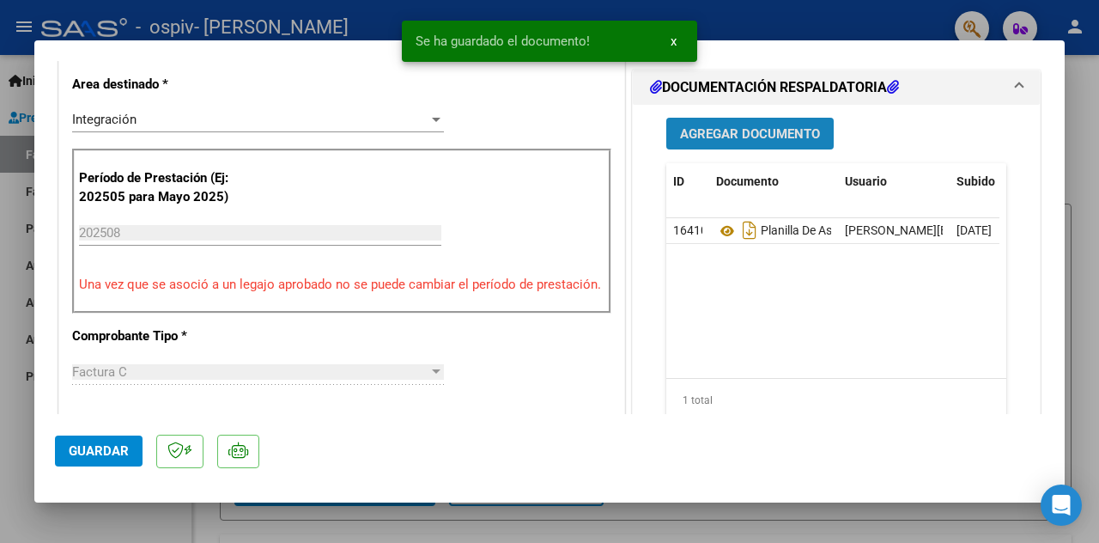
click at [751, 135] on span "Agregar Documento" at bounding box center [750, 133] width 140 height 15
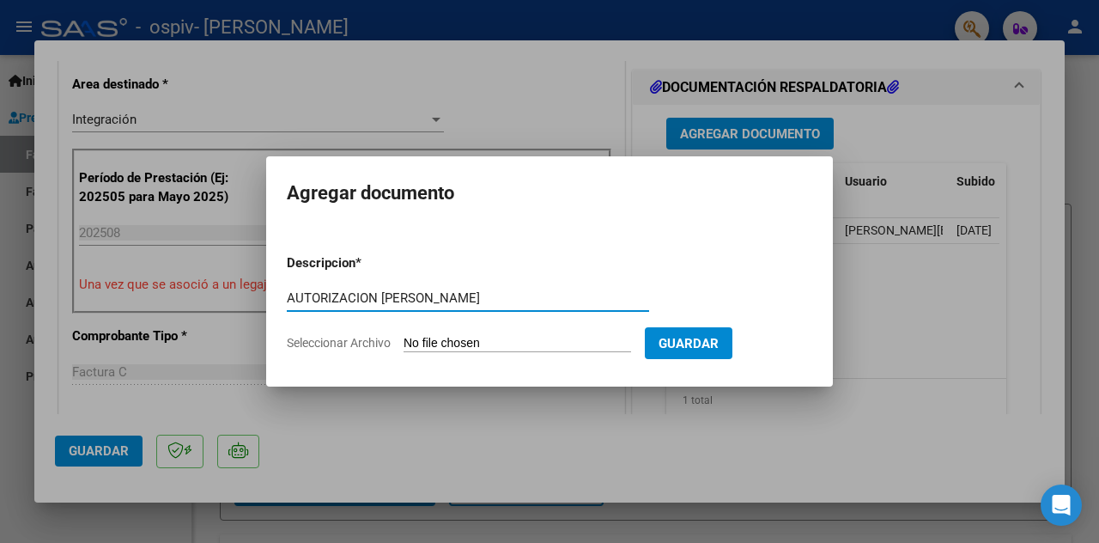
type input "AUTORIZACION T-O FERNANDEZ"
click at [461, 339] on input "Seleccionar Archivo" at bounding box center [518, 344] width 228 height 16
type input "C:\fakepath\FERNANDEZ NOHA TO 2025.pdf"
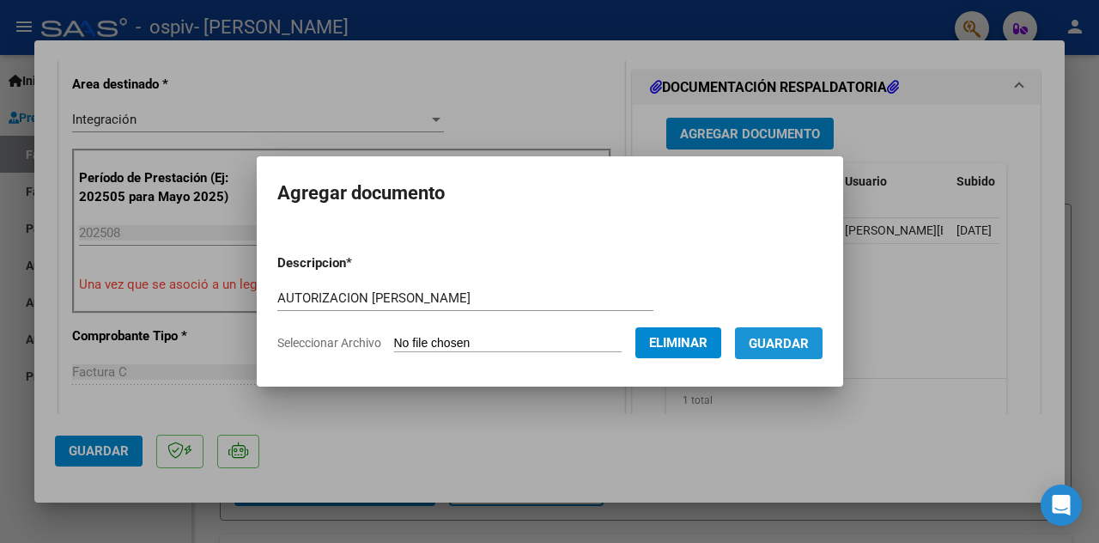
click at [800, 353] on button "Guardar" at bounding box center [779, 343] width 88 height 32
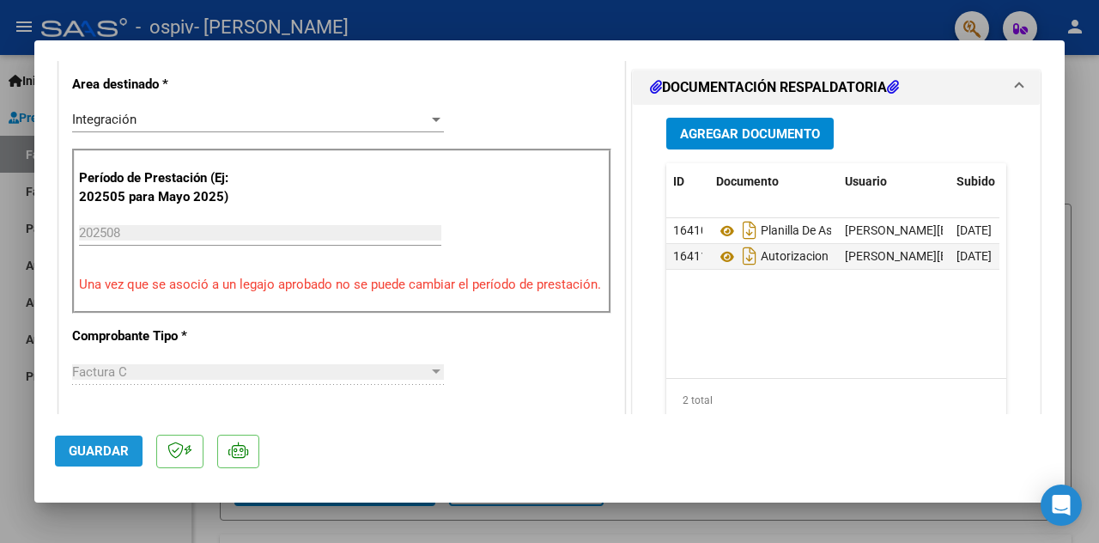
click at [106, 454] on span "Guardar" at bounding box center [99, 450] width 60 height 15
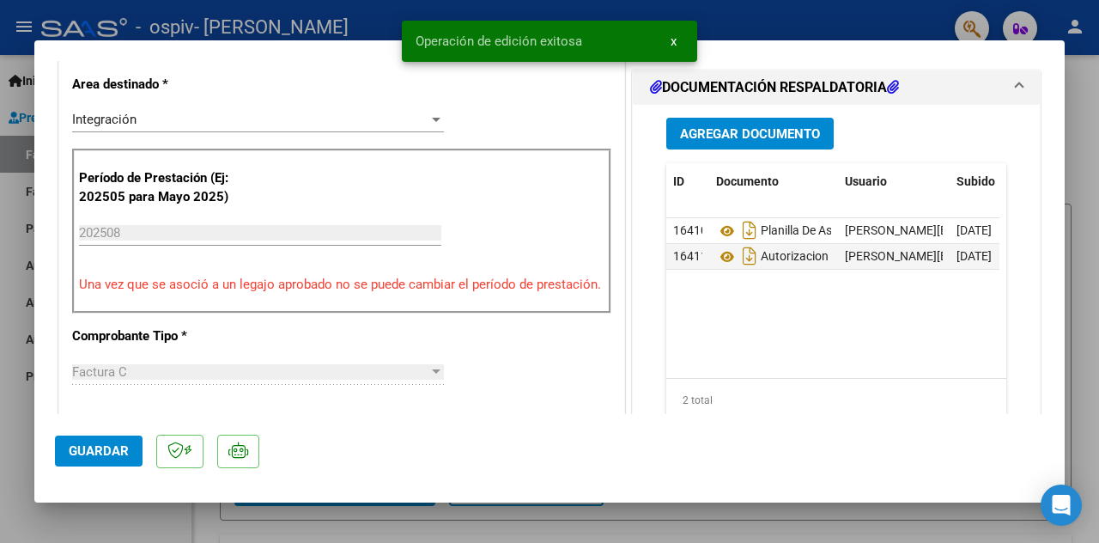
click at [1082, 347] on div at bounding box center [549, 271] width 1099 height 543
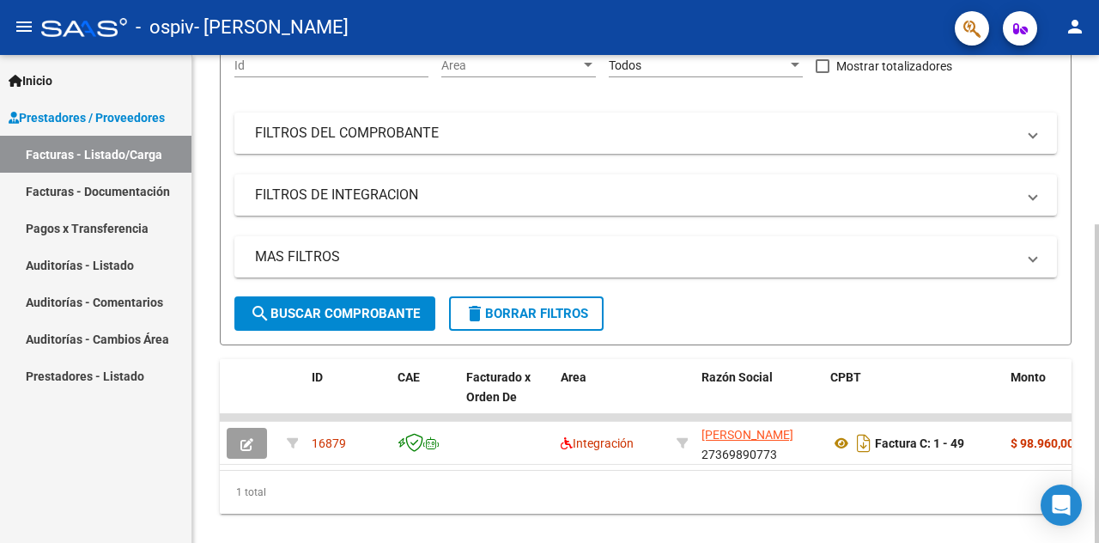
scroll to position [228, 0]
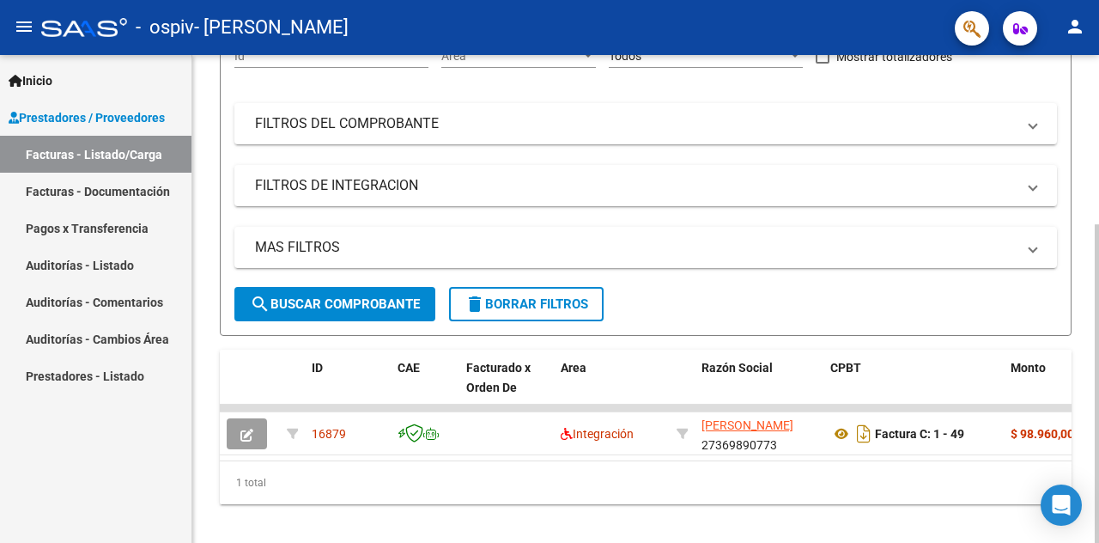
click at [1083, 271] on div "Video tutorial PRESTADORES -> Listado de CPBTs Emitidos por Prestadores / Prove…" at bounding box center [647, 193] width 911 height 732
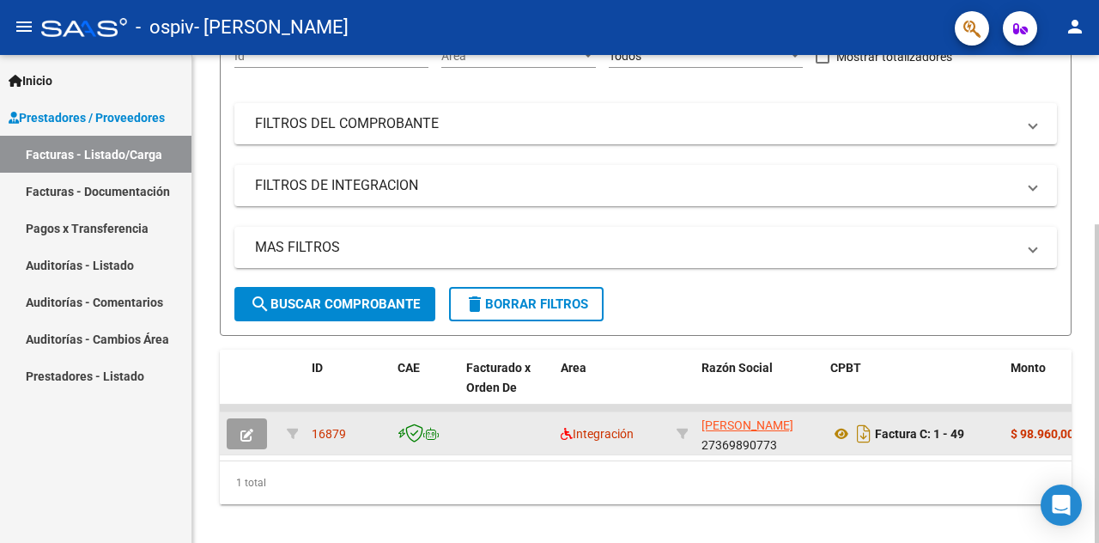
click at [240, 440] on icon "button" at bounding box center [246, 434] width 13 height 13
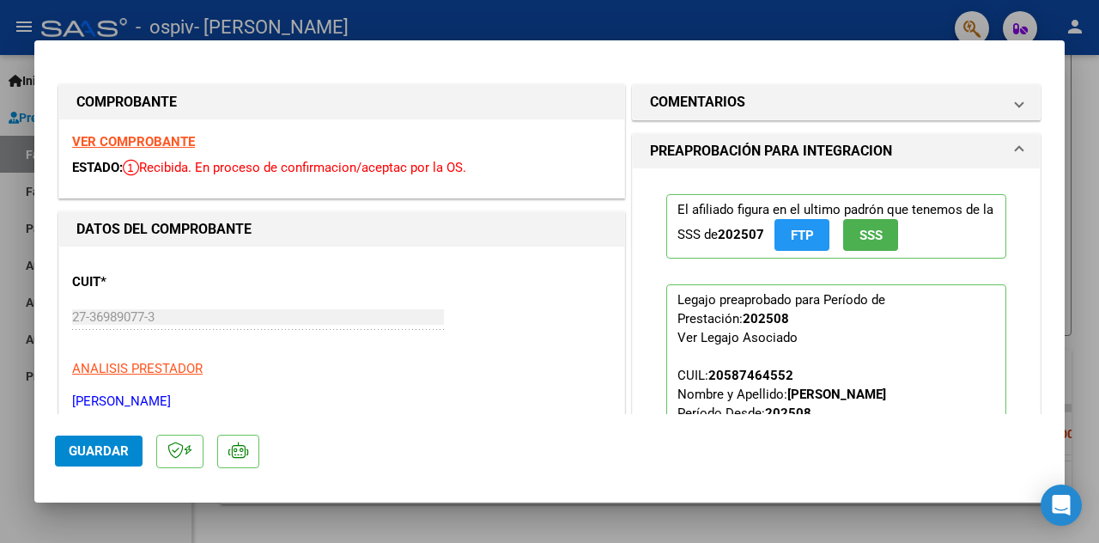
click at [148, 142] on strong "VER COMPROBANTE" at bounding box center [133, 141] width 123 height 15
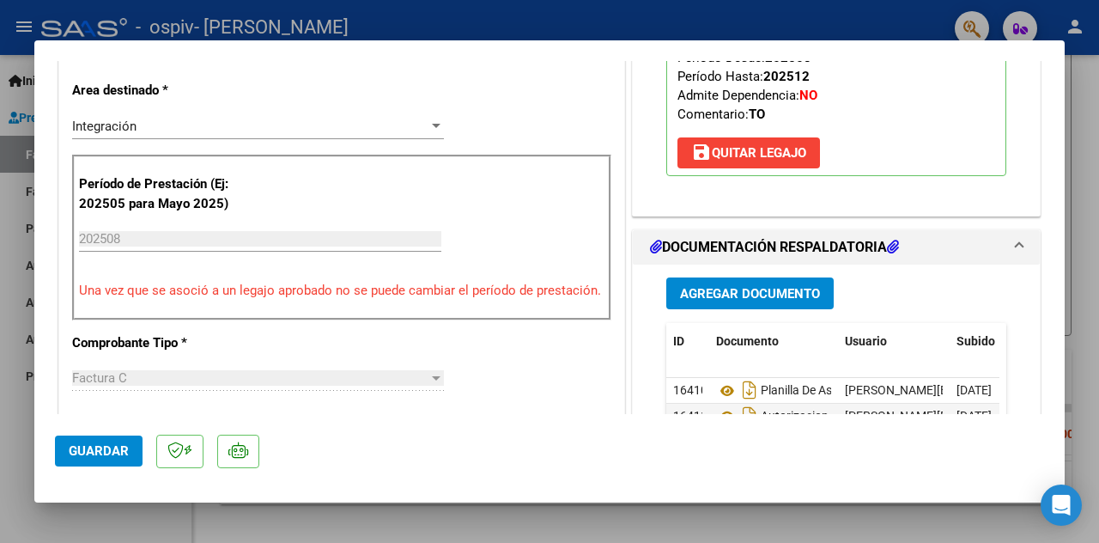
scroll to position [364, 0]
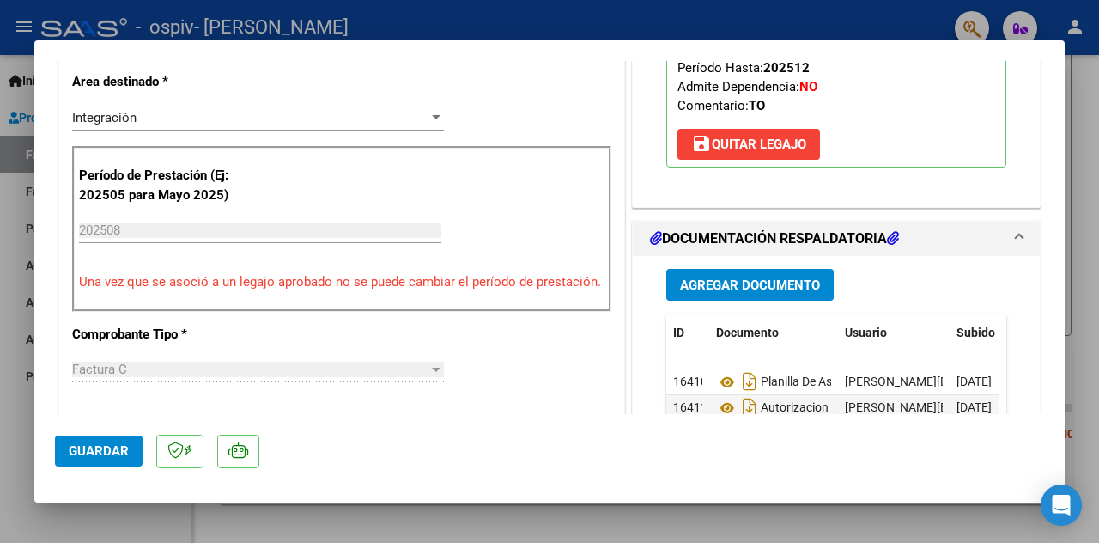
click at [1098, 156] on div at bounding box center [549, 271] width 1099 height 543
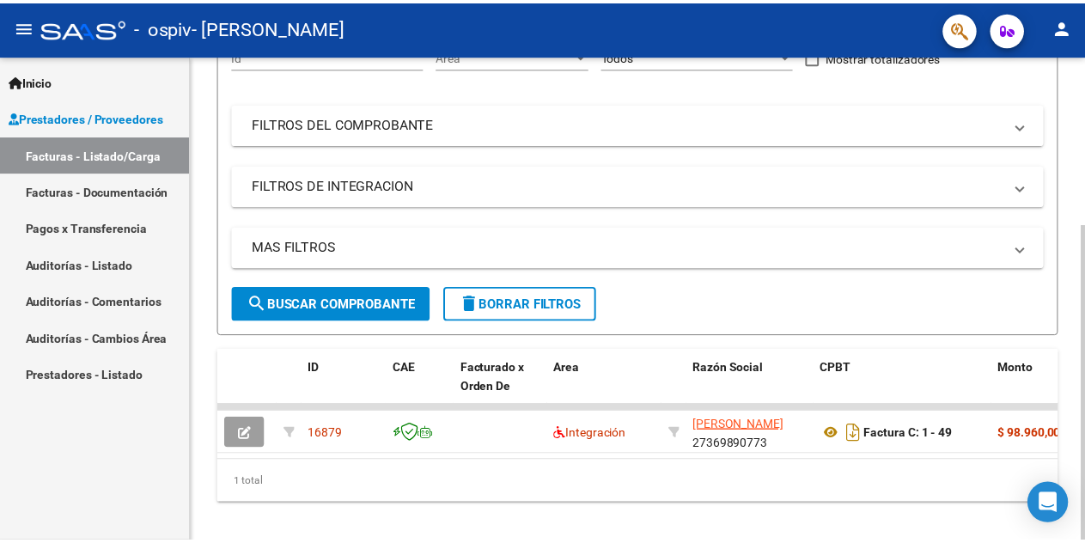
scroll to position [228, 0]
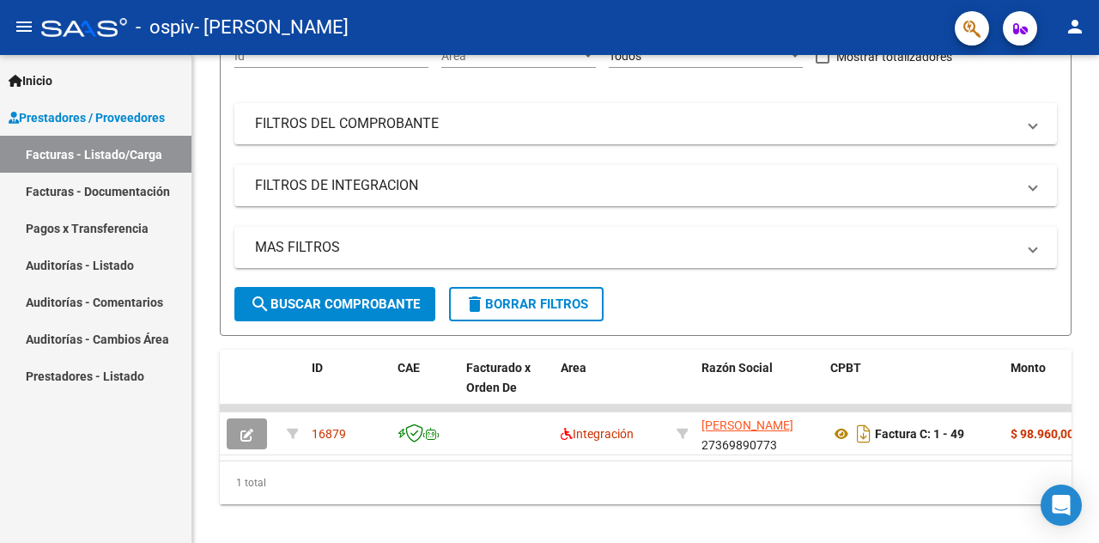
click at [1073, 24] on mat-icon "person" at bounding box center [1075, 26] width 21 height 21
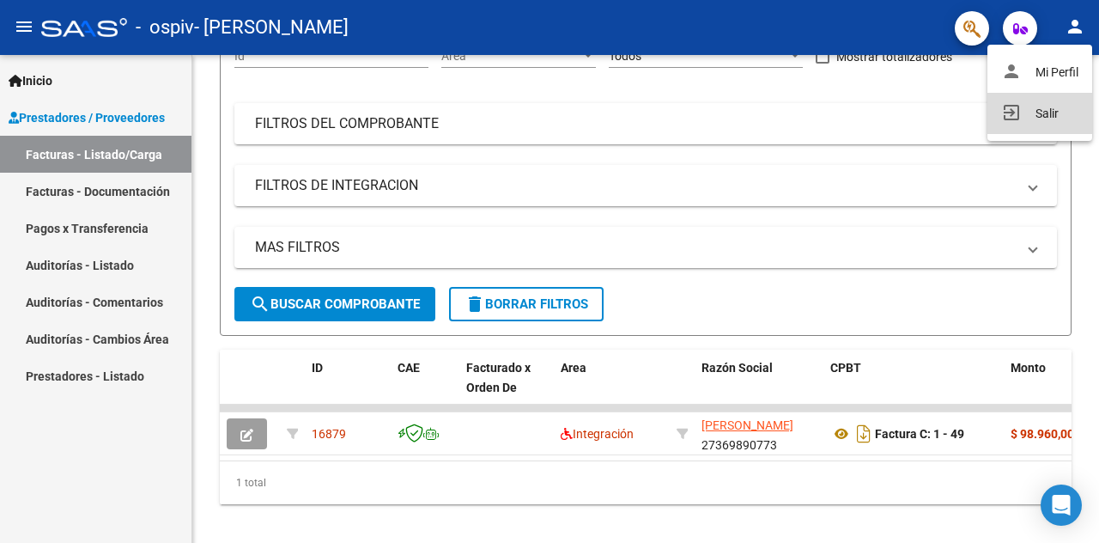
click at [1036, 114] on button "exit_to_app Salir" at bounding box center [1040, 113] width 105 height 41
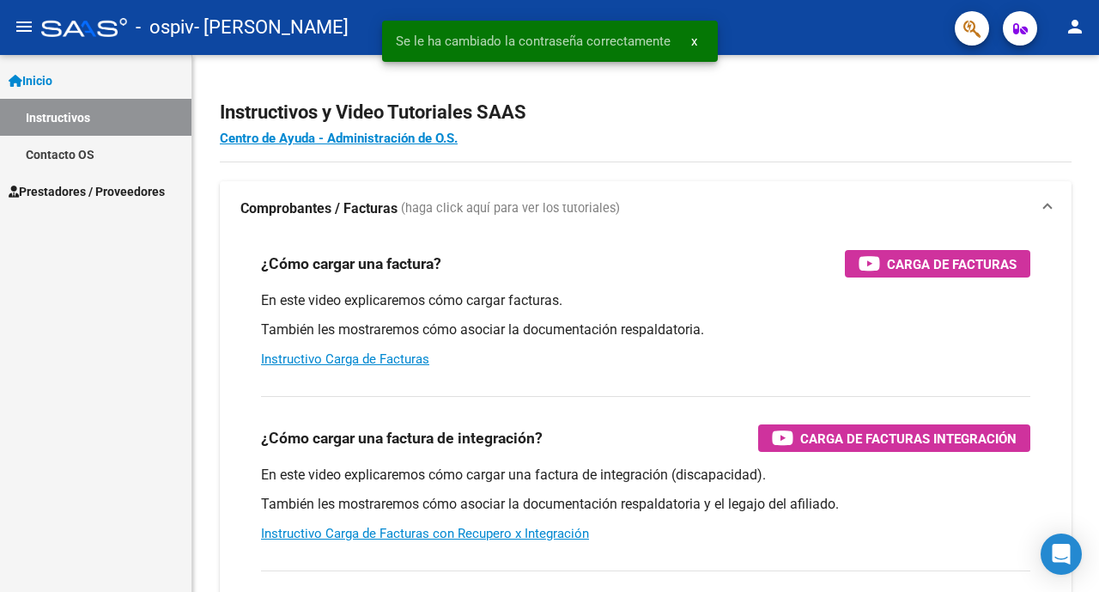
click at [125, 191] on span "Prestadores / Proveedores" at bounding box center [87, 191] width 156 height 19
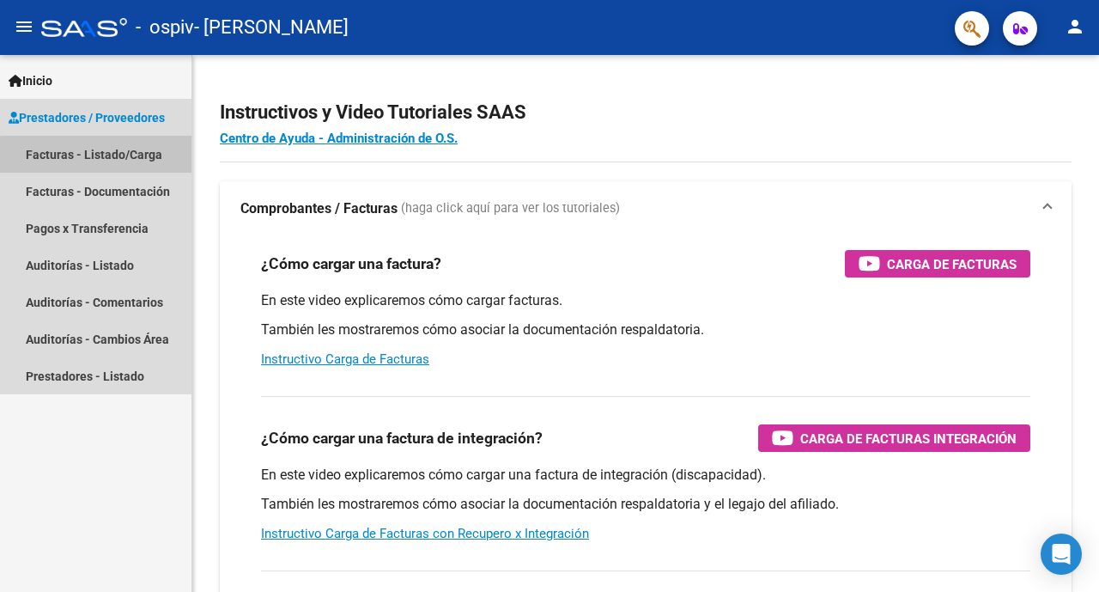
click at [128, 163] on link "Facturas - Listado/Carga" at bounding box center [95, 154] width 191 height 37
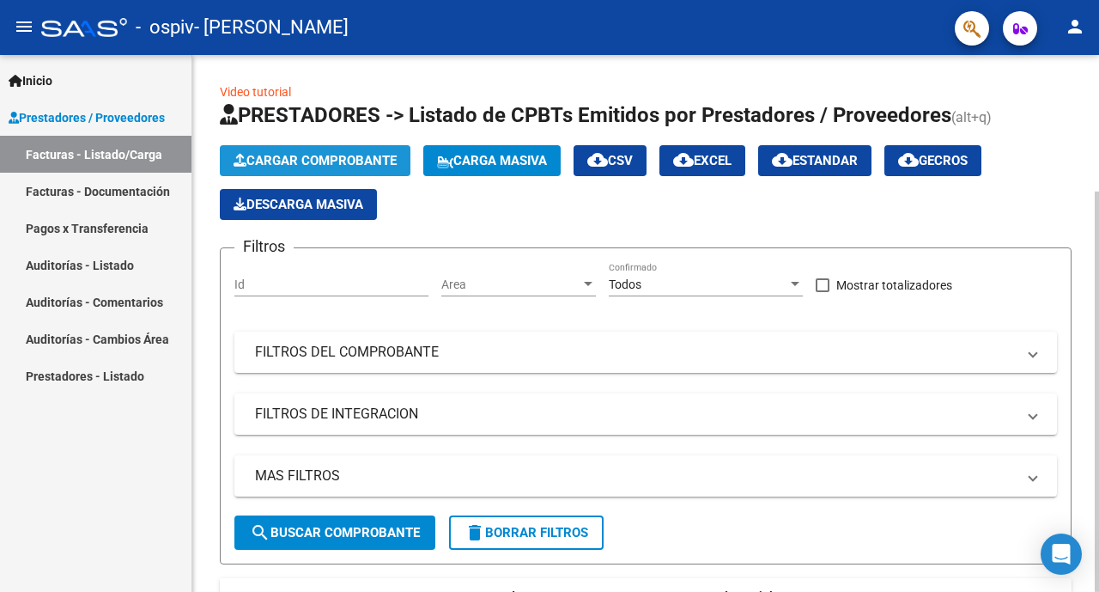
click at [358, 159] on span "Cargar Comprobante" at bounding box center [315, 160] width 163 height 15
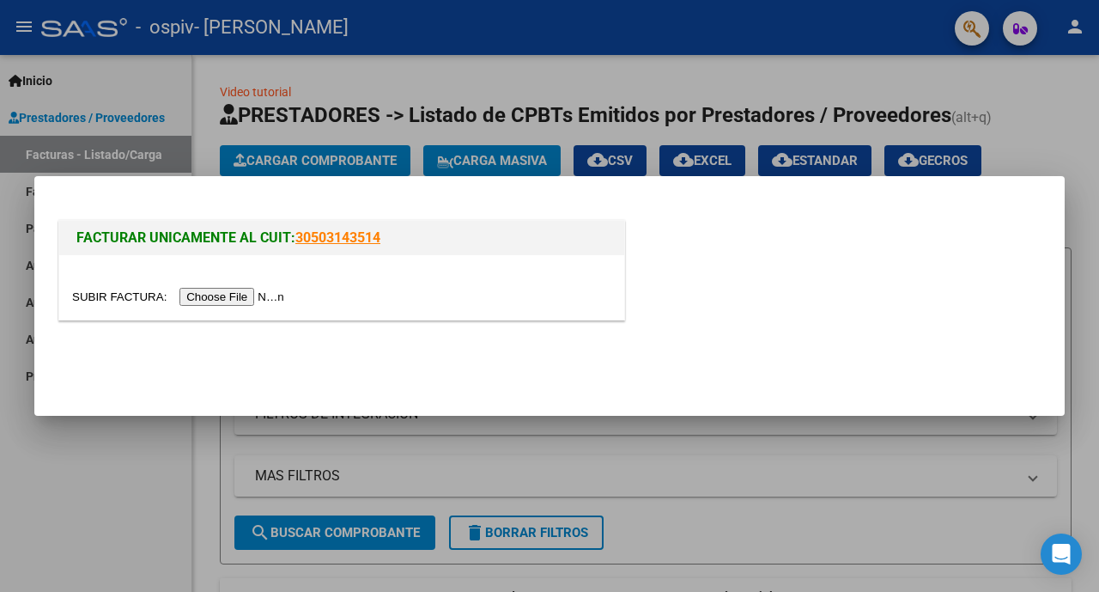
click at [253, 297] on input "file" at bounding box center [180, 297] width 217 height 18
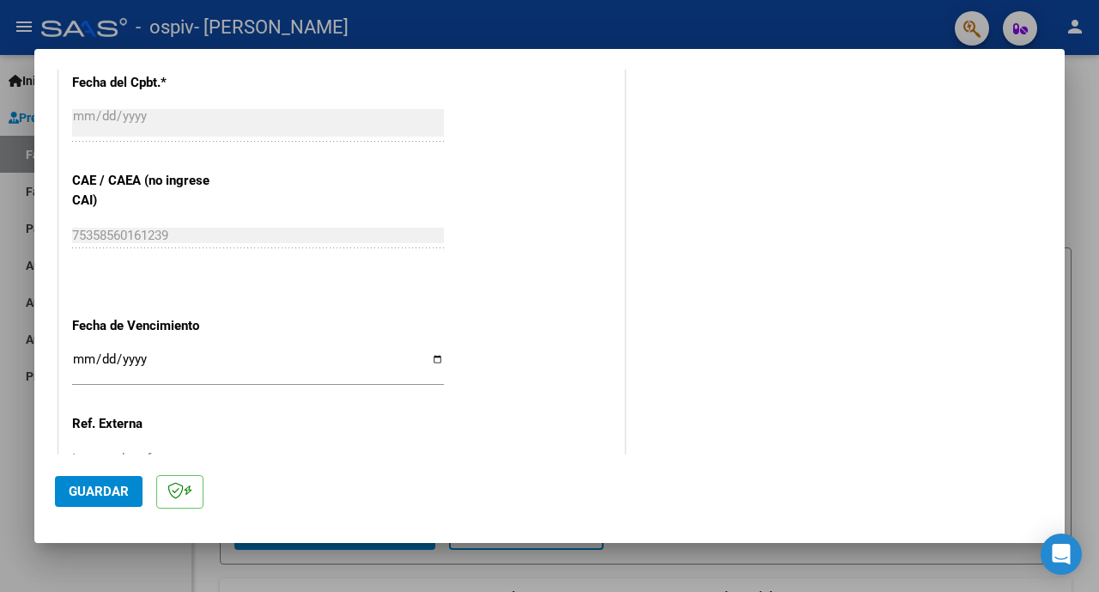
scroll to position [952, 0]
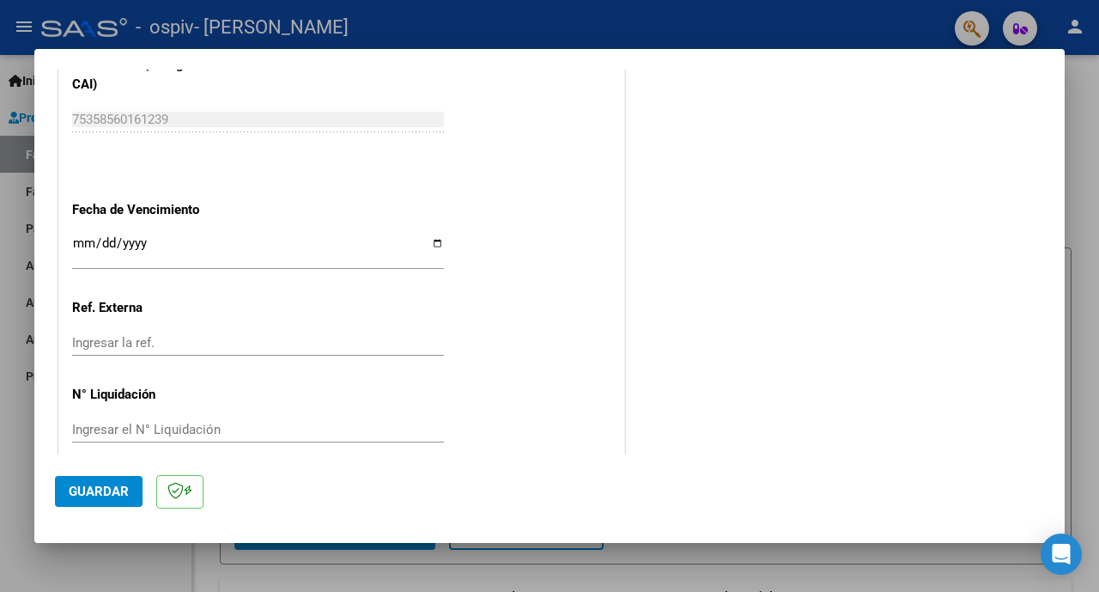
click at [429, 236] on input "Ingresar la fecha" at bounding box center [258, 249] width 372 height 27
type input "2025-10-31"
click at [99, 485] on span "Guardar" at bounding box center [99, 490] width 60 height 15
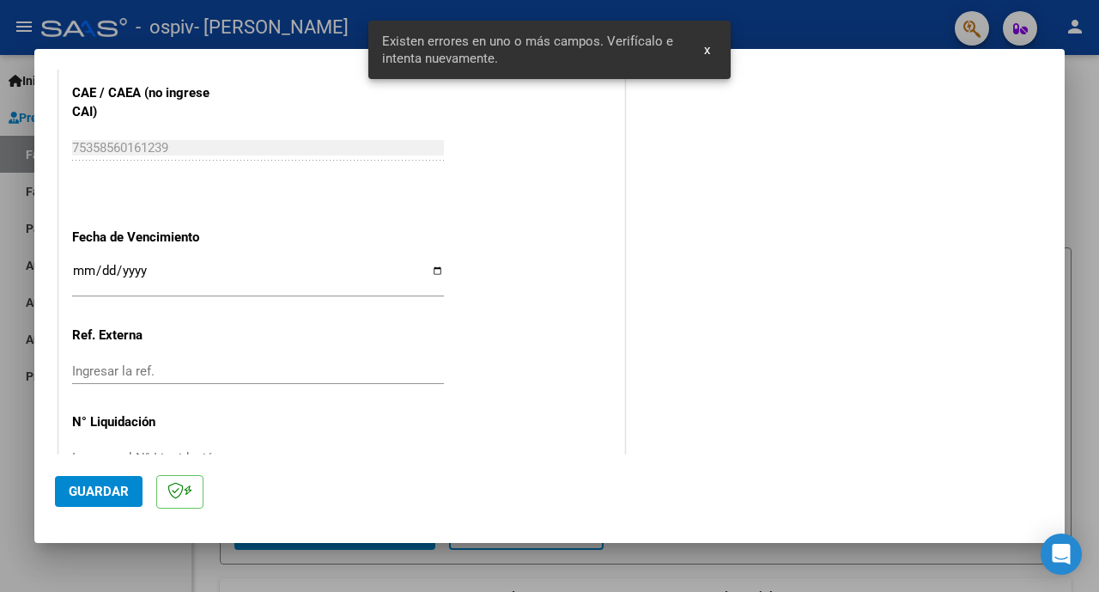
scroll to position [250, 0]
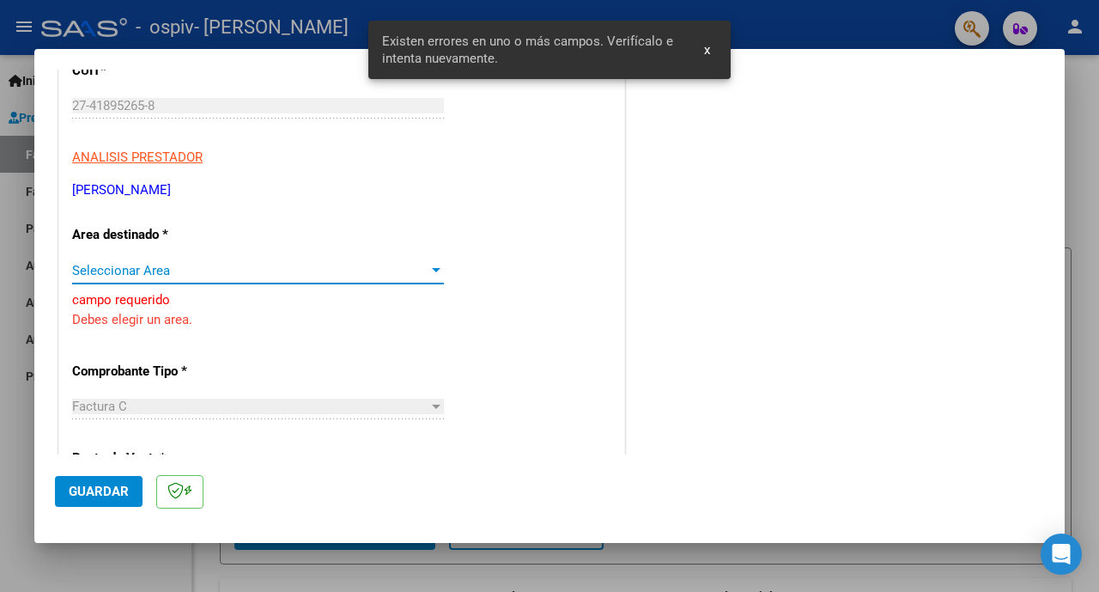
click at [237, 267] on span "Seleccionar Area" at bounding box center [250, 270] width 356 height 15
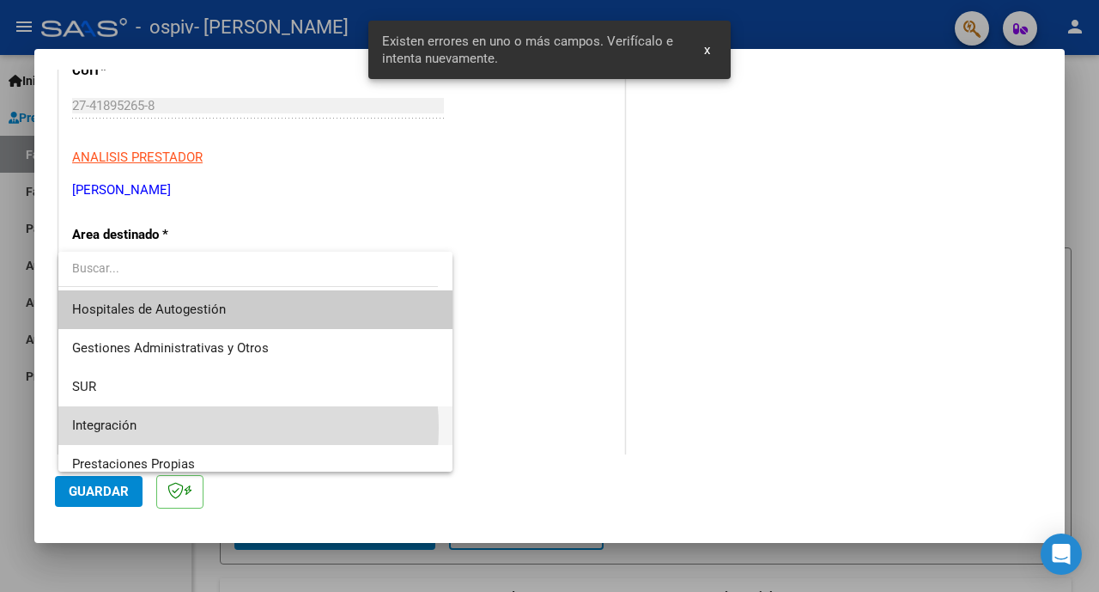
click at [191, 428] on span "Integración" at bounding box center [255, 425] width 367 height 39
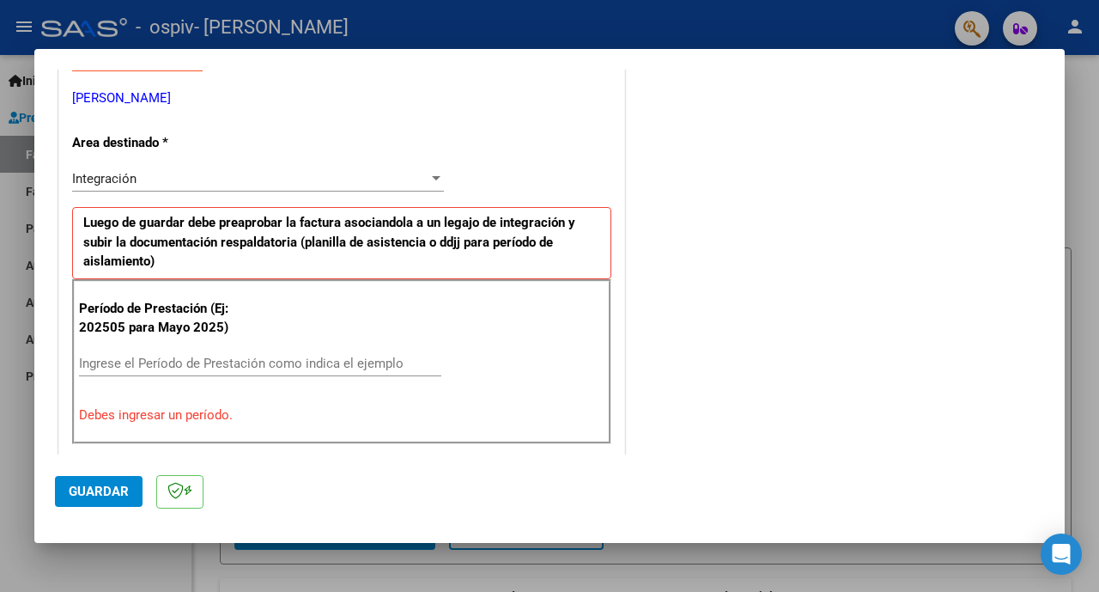
scroll to position [368, 0]
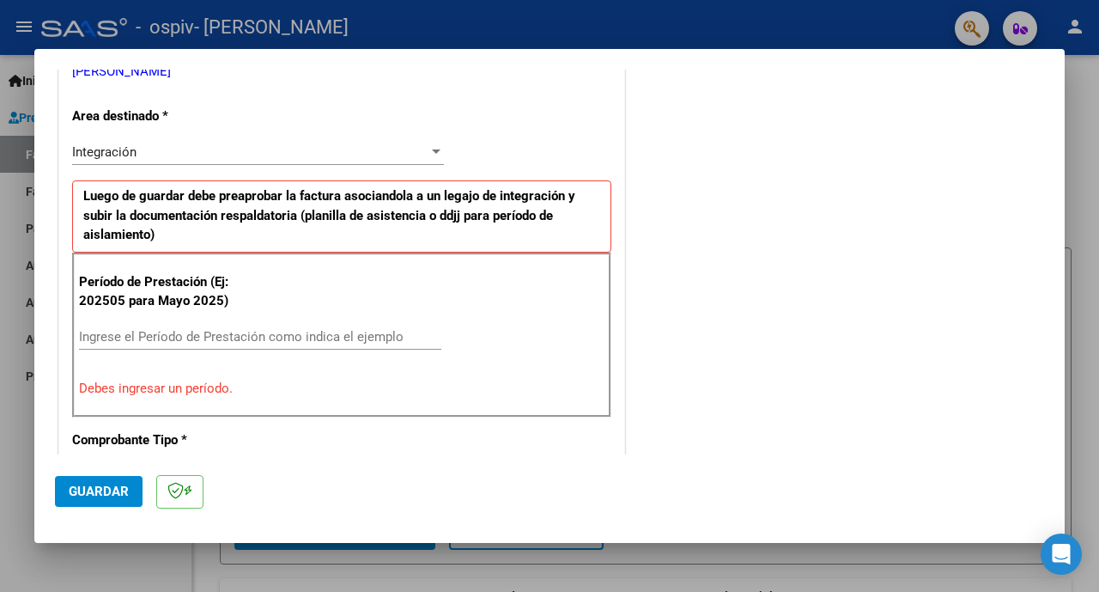
click at [221, 336] on input "Ingrese el Período de Prestación como indica el ejemplo" at bounding box center [260, 336] width 362 height 15
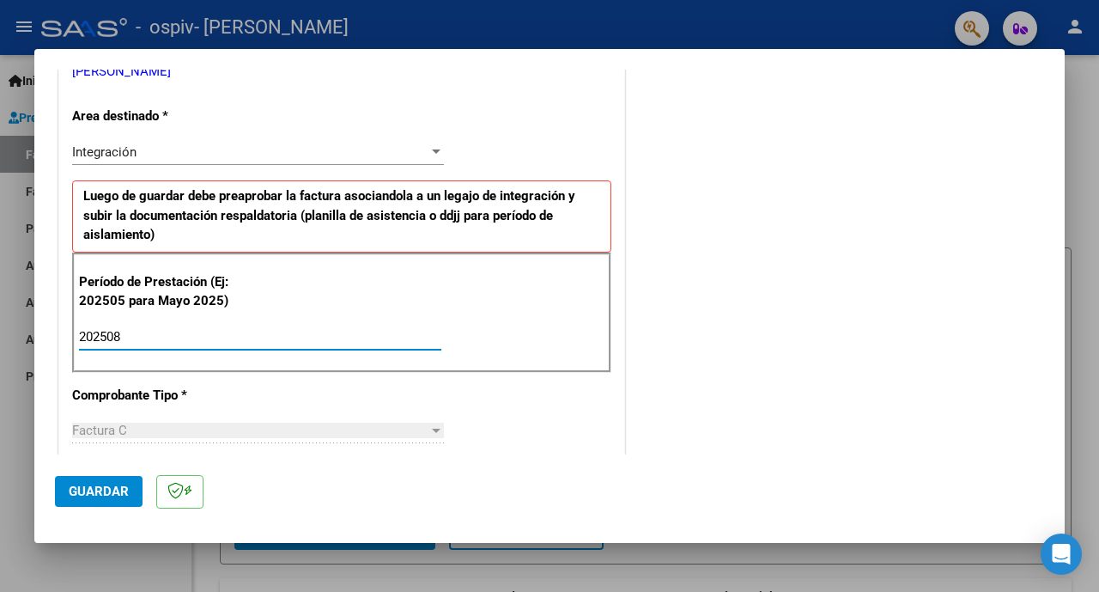
type input "202508"
click at [90, 497] on span "Guardar" at bounding box center [99, 490] width 60 height 15
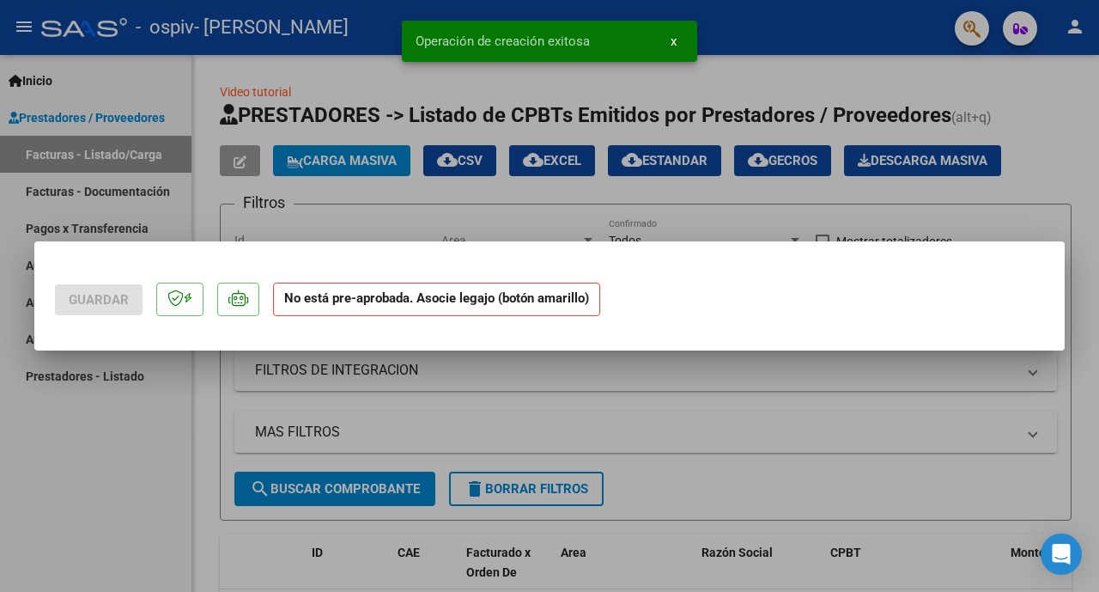
scroll to position [0, 0]
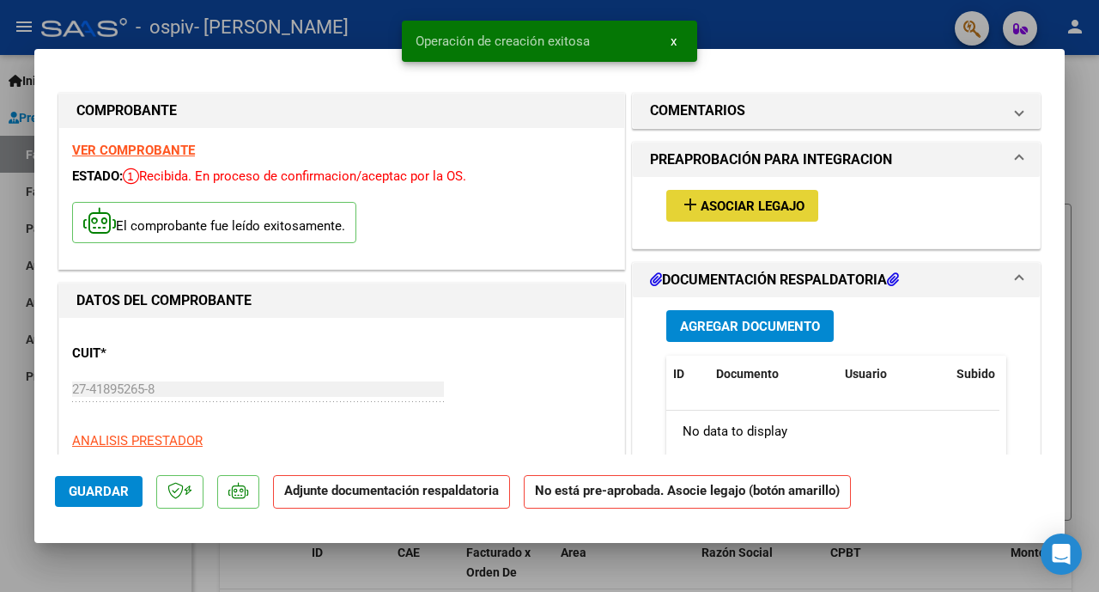
click at [723, 208] on span "Asociar Legajo" at bounding box center [753, 205] width 104 height 15
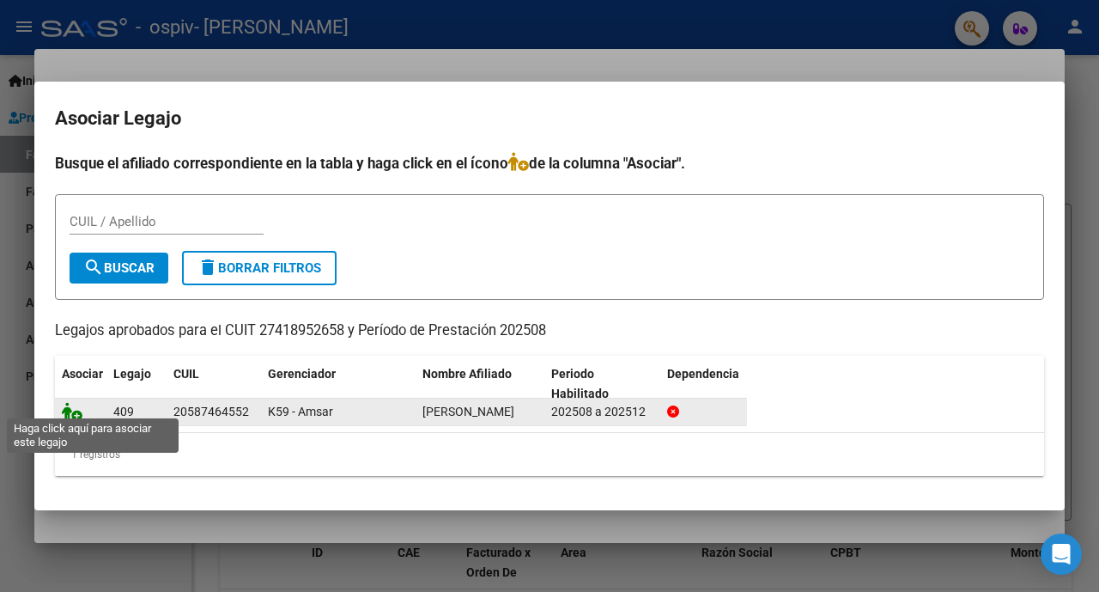
click at [64, 405] on icon at bounding box center [72, 411] width 21 height 19
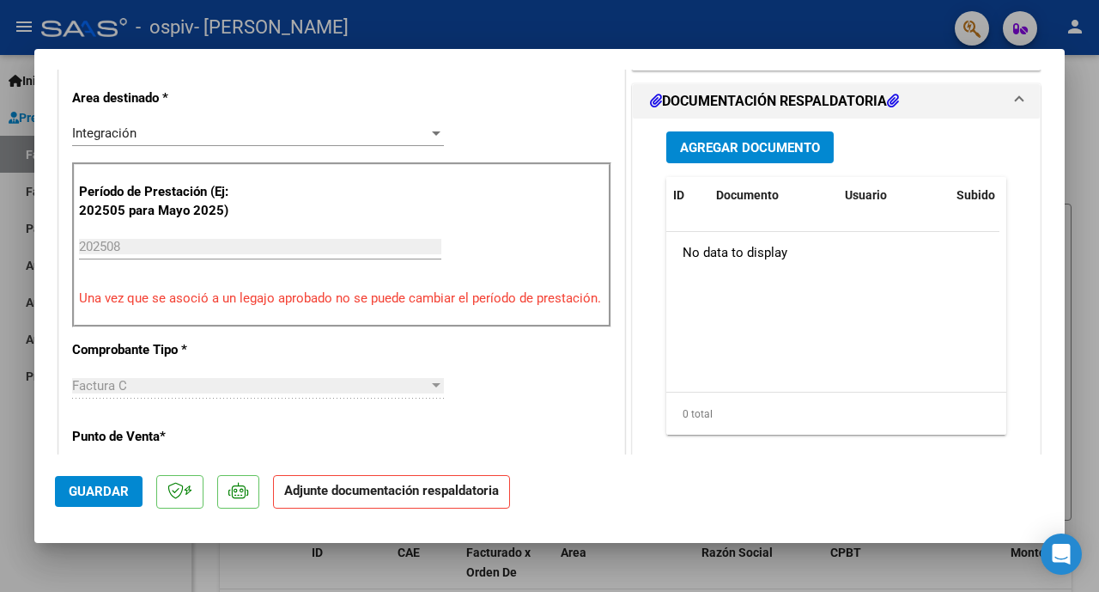
scroll to position [315, 0]
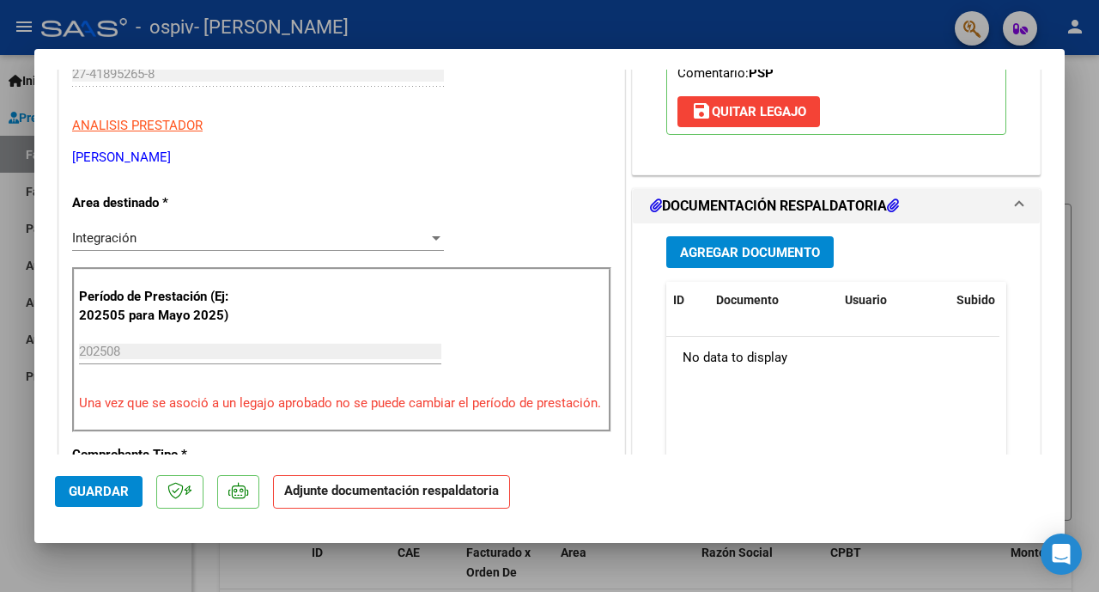
click at [726, 252] on span "Agregar Documento" at bounding box center [750, 252] width 140 height 15
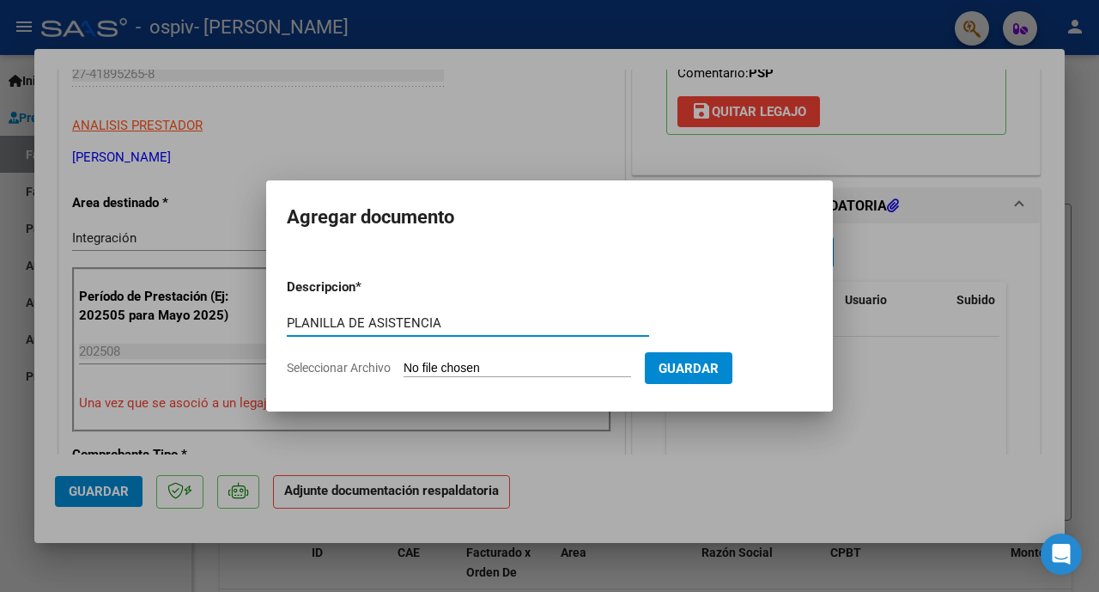
type input "PLANILLA DE ASISTENCIA"
click at [441, 361] on input "Seleccionar Archivo" at bounding box center [518, 369] width 228 height 16
type input "C:\fakepath\ASISTENCIA PSICOPEDAGOGIA FERNANDEZ AGOSTO 2025.pdf"
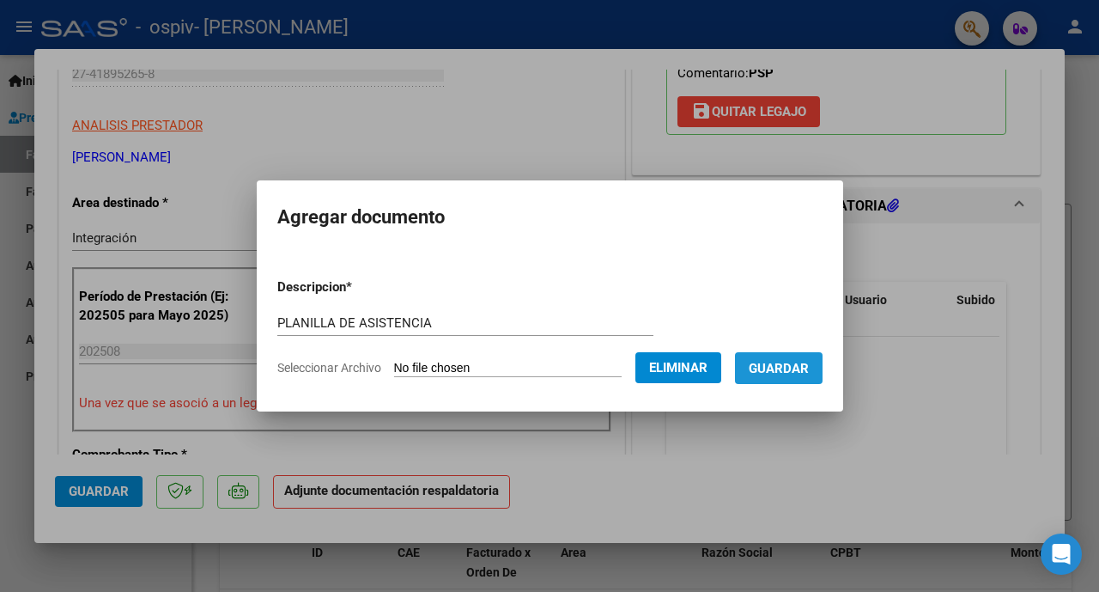
click at [792, 381] on button "Guardar" at bounding box center [779, 368] width 88 height 32
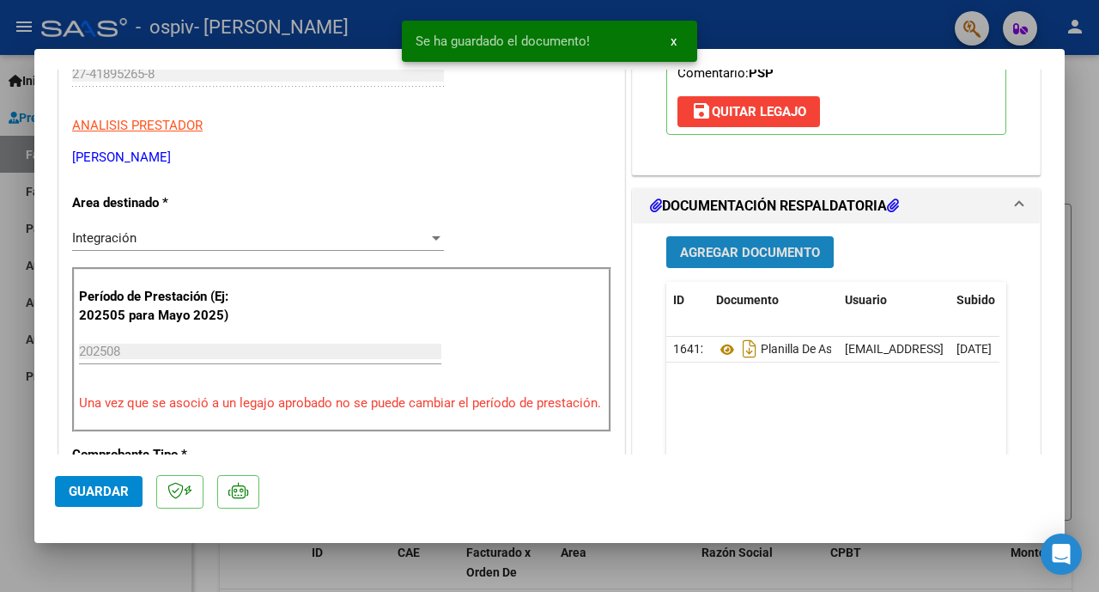
click at [734, 251] on span "Agregar Documento" at bounding box center [750, 252] width 140 height 15
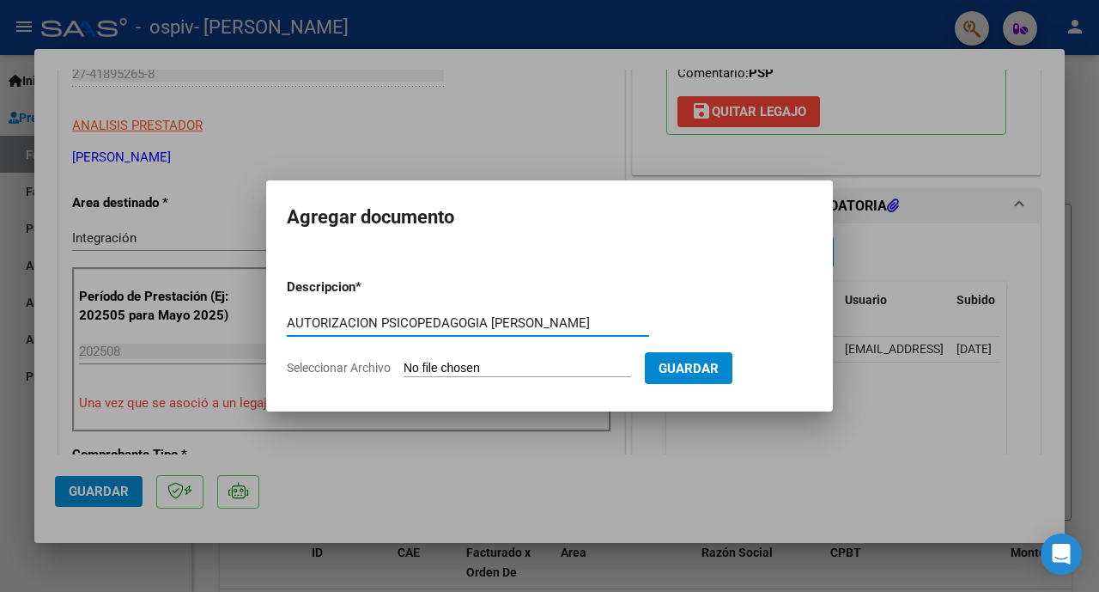
type input "AUTORIZACION PSICOPEDAGOGIA FERNANDEZ"
click at [465, 371] on input "Seleccionar Archivo" at bounding box center [518, 369] width 228 height 16
type input "C:\fakepath\Presupuesto Psicopedagogia Noah Fernandez.pdf"
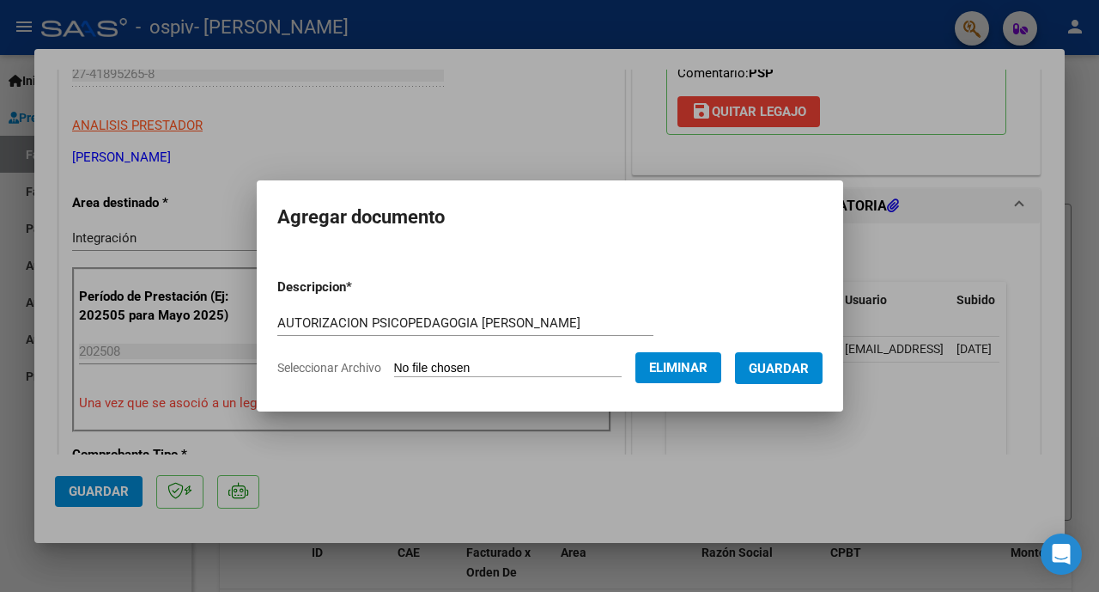
click at [780, 371] on span "Guardar" at bounding box center [779, 368] width 60 height 15
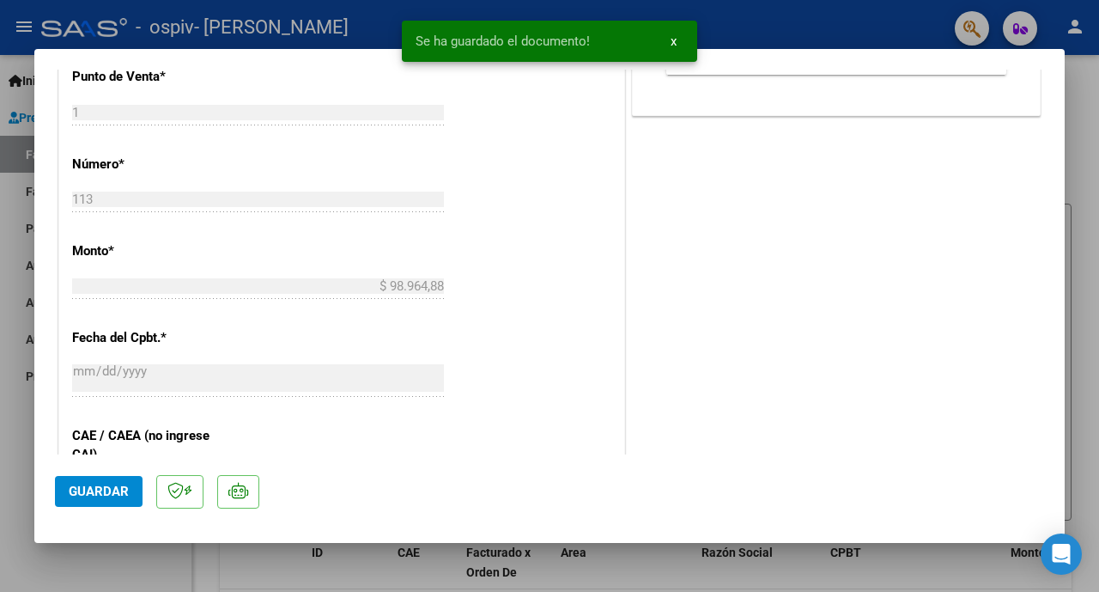
scroll to position [1170, 0]
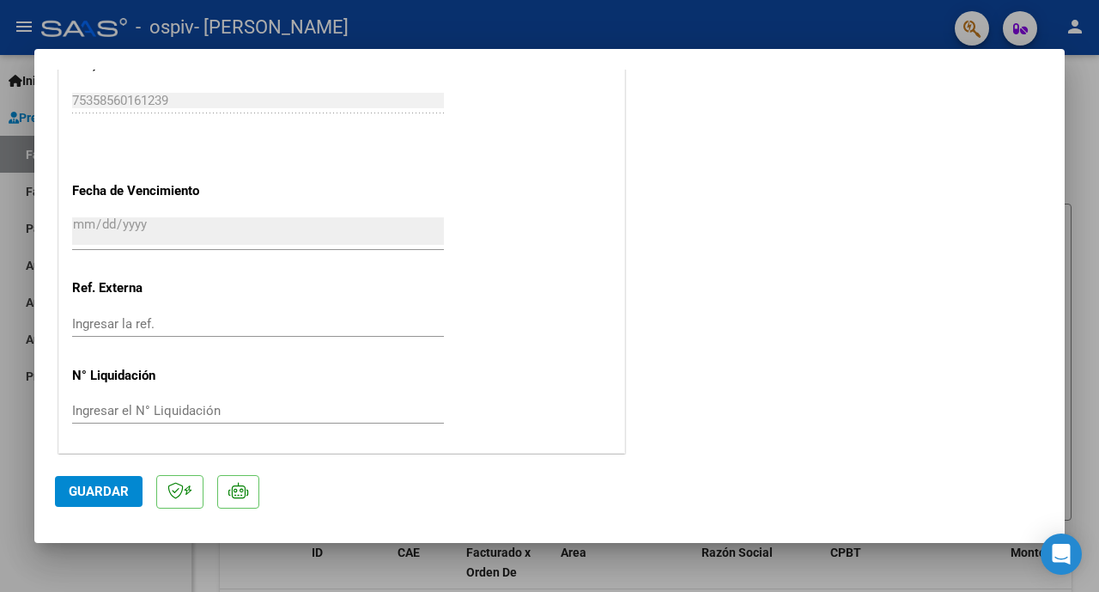
click at [97, 492] on span "Guardar" at bounding box center [99, 490] width 60 height 15
click at [110, 504] on button "Guardar" at bounding box center [99, 491] width 88 height 31
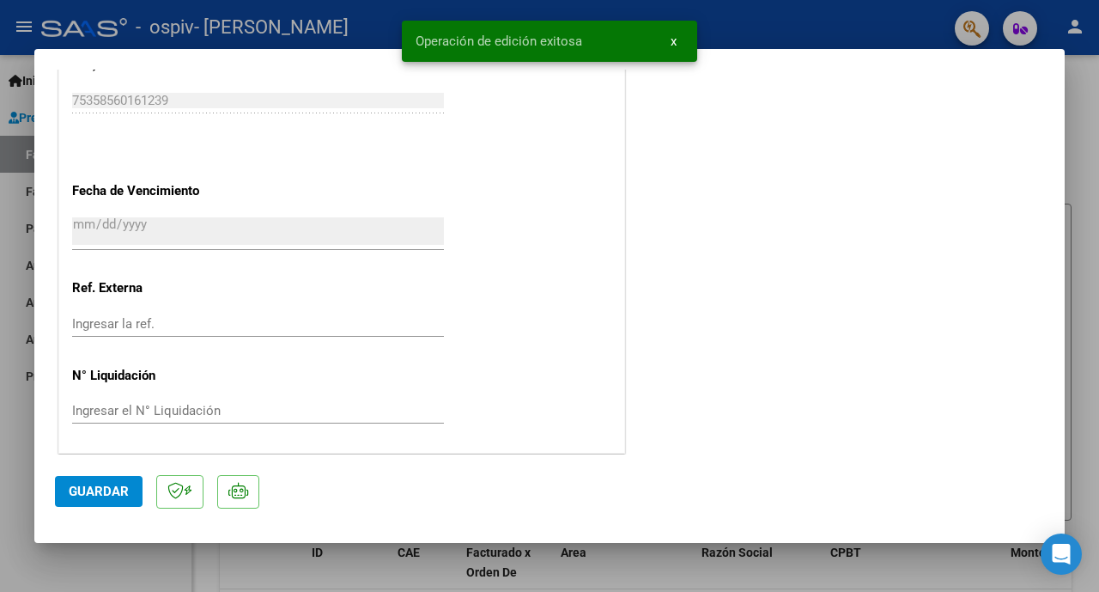
click at [1074, 116] on div at bounding box center [549, 296] width 1099 height 592
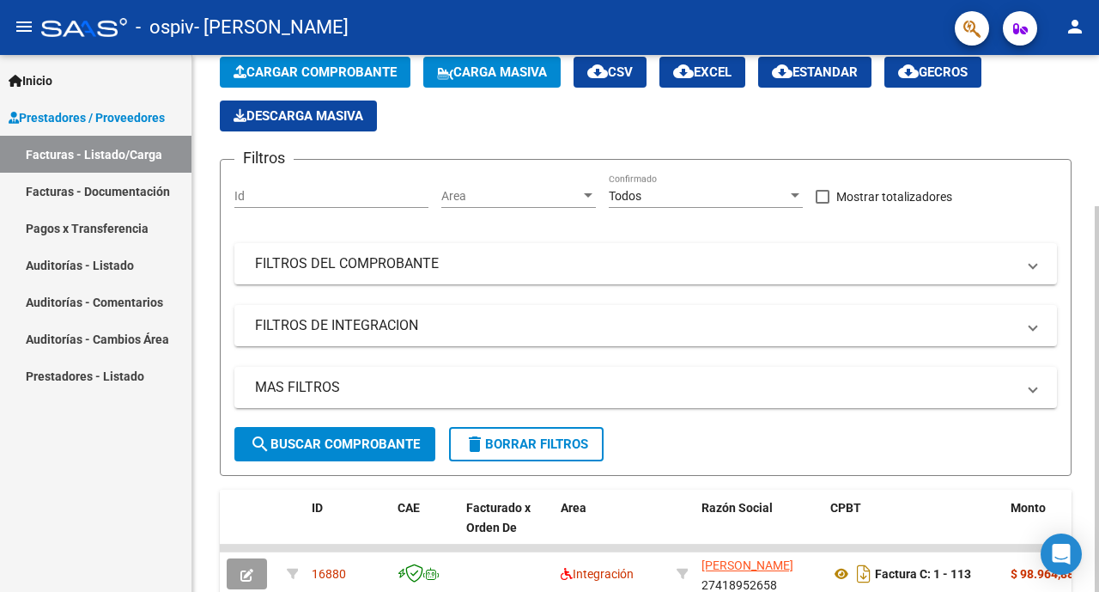
scroll to position [210, 0]
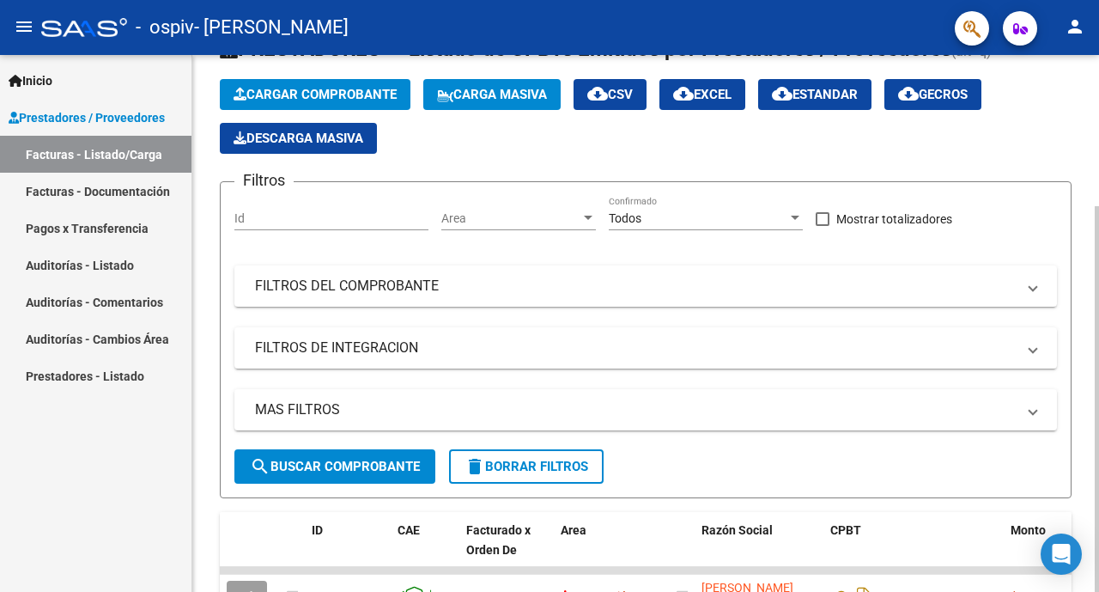
click at [1095, 222] on div at bounding box center [1097, 399] width 4 height 386
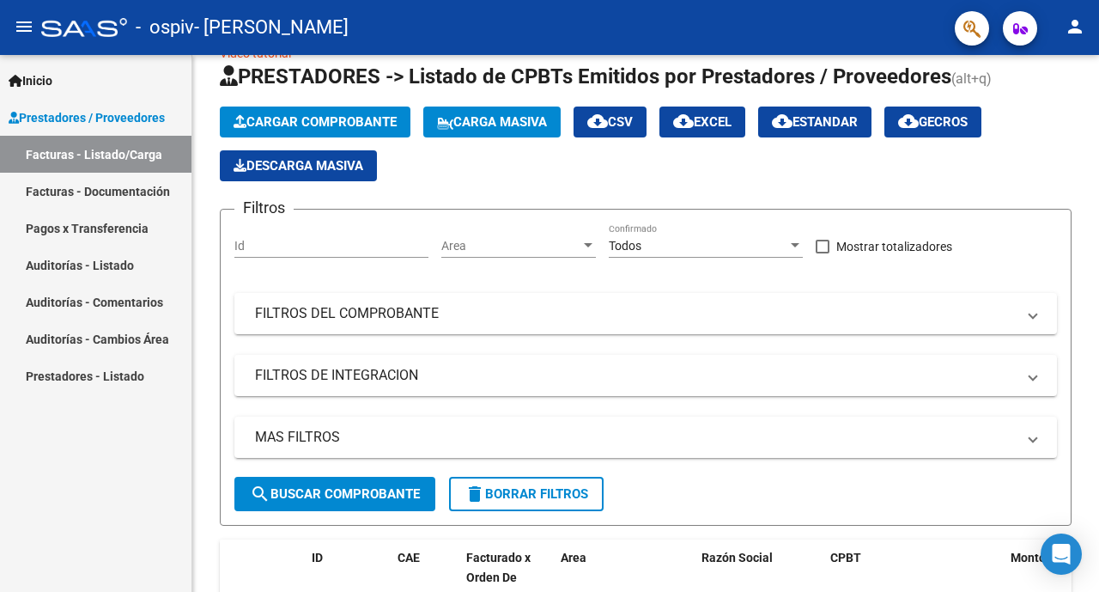
click at [1072, 34] on mat-icon "person" at bounding box center [1075, 26] width 21 height 21
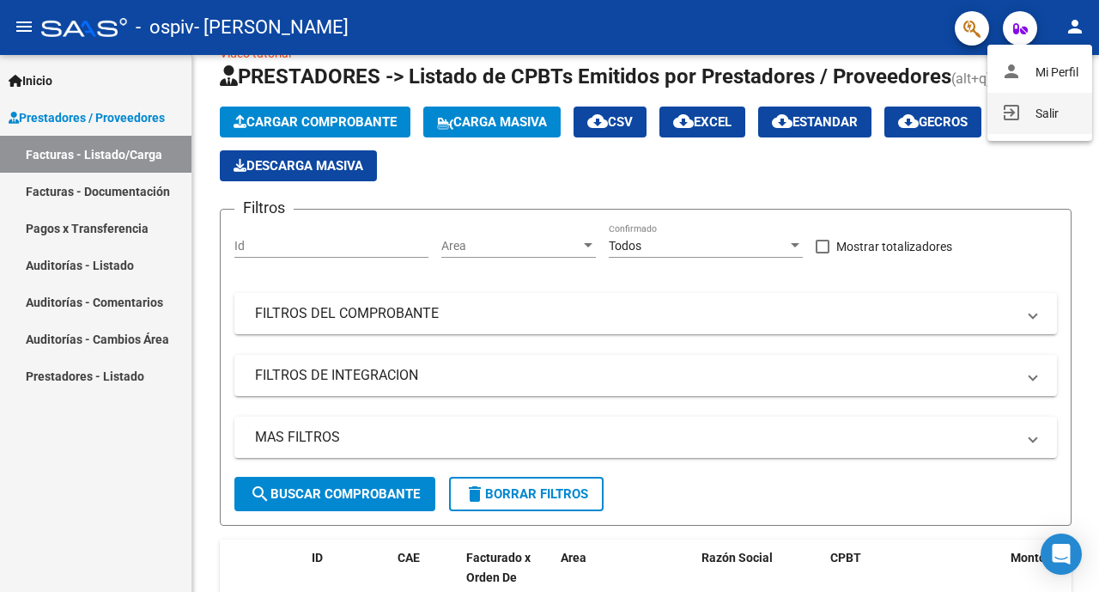
click at [1039, 106] on button "exit_to_app Salir" at bounding box center [1040, 113] width 105 height 41
